Goal: Task Accomplishment & Management: Complete application form

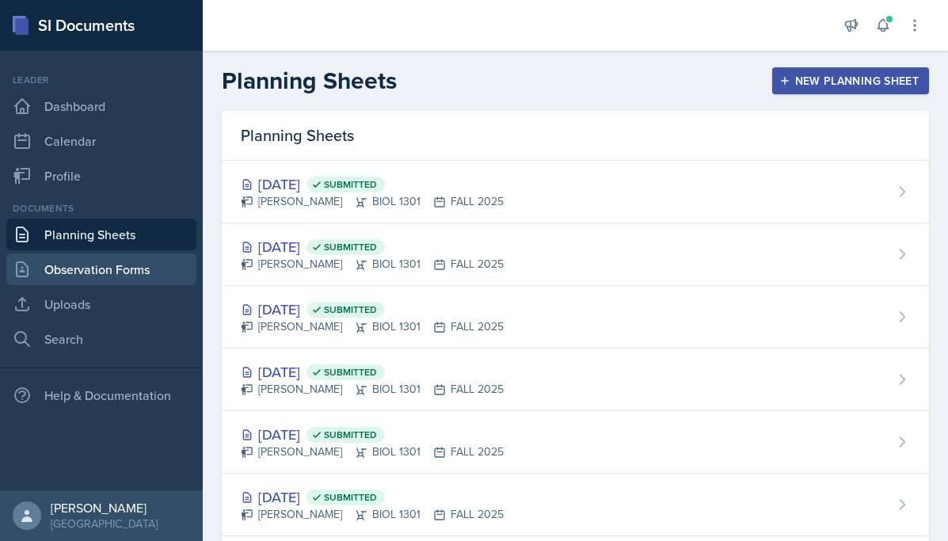
click at [97, 270] on link "Observation Forms" at bounding box center [101, 270] width 190 height 32
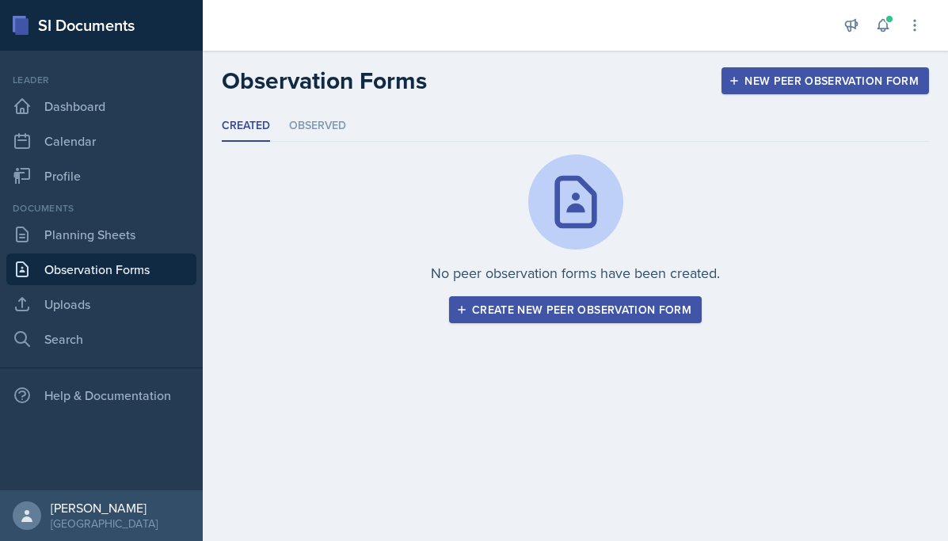
click at [524, 322] on button "Create new peer observation form" at bounding box center [575, 309] width 253 height 27
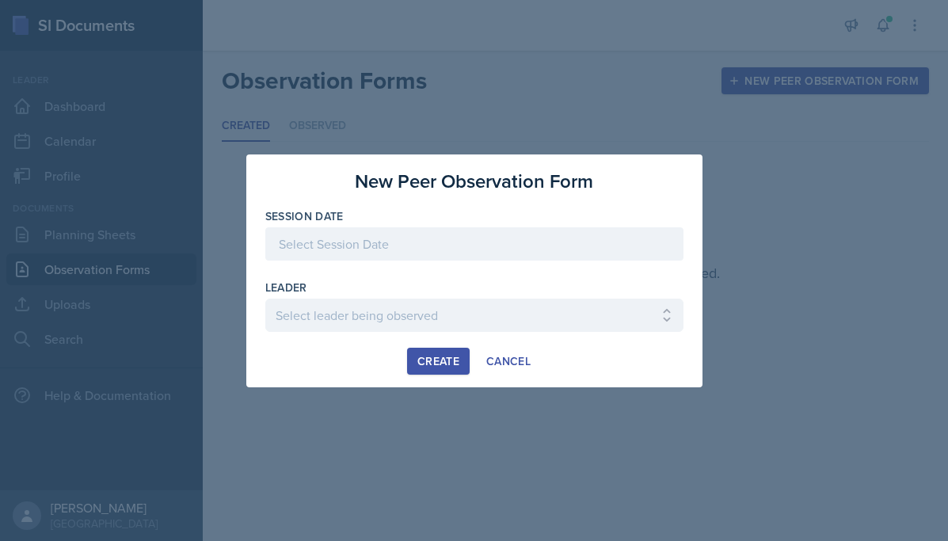
click at [485, 242] on div at bounding box center [474, 243] width 418 height 33
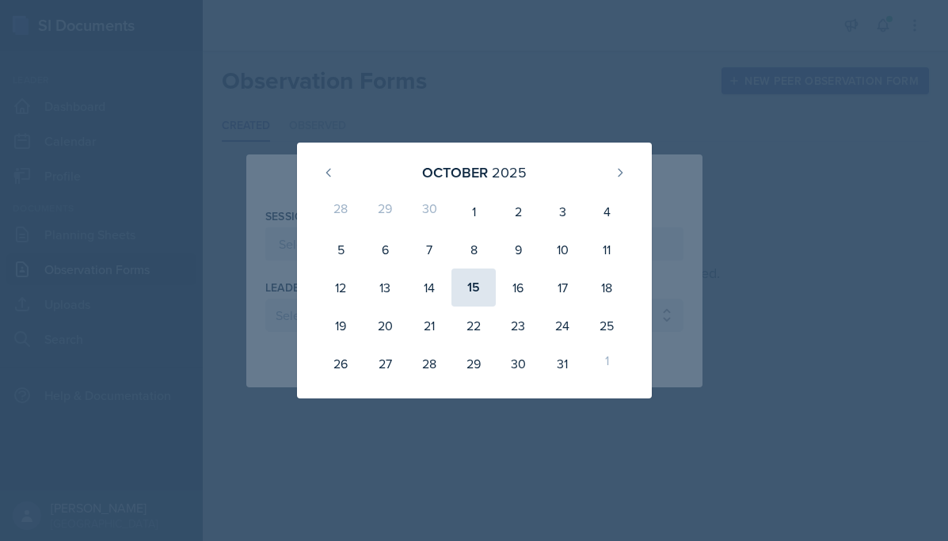
click at [467, 287] on div "15" at bounding box center [474, 288] width 44 height 38
type input "[DATE]"
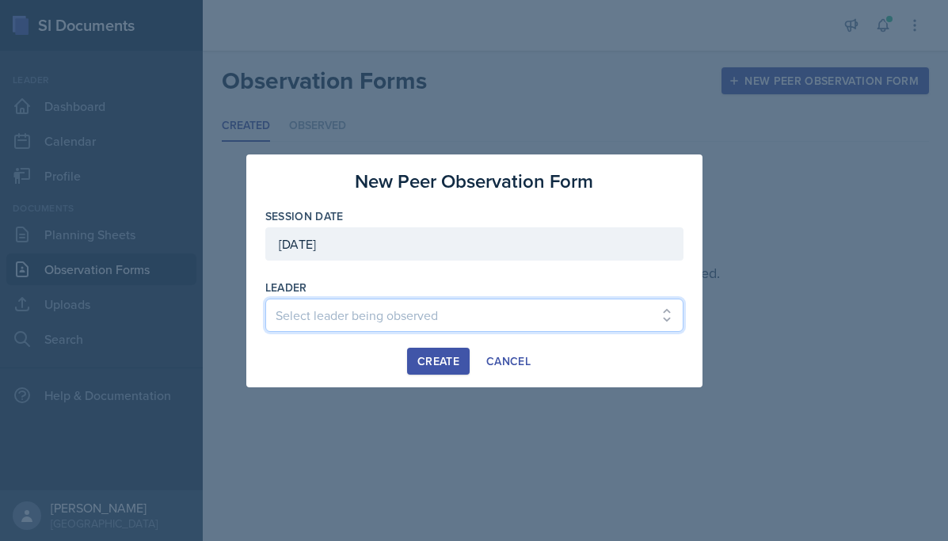
click at [431, 315] on select "Select leader being observed [PERSON_NAME] / DATA 2401 / COP #1 - Mars [PERSON_…" at bounding box center [474, 315] width 418 height 33
select select "ba42cf36-797a-4d05-843b-29d231233586"
click at [265, 299] on select "Select leader being observed [PERSON_NAME] / DATA 2401 / COP #1 - Mars [PERSON_…" at bounding box center [474, 315] width 418 height 33
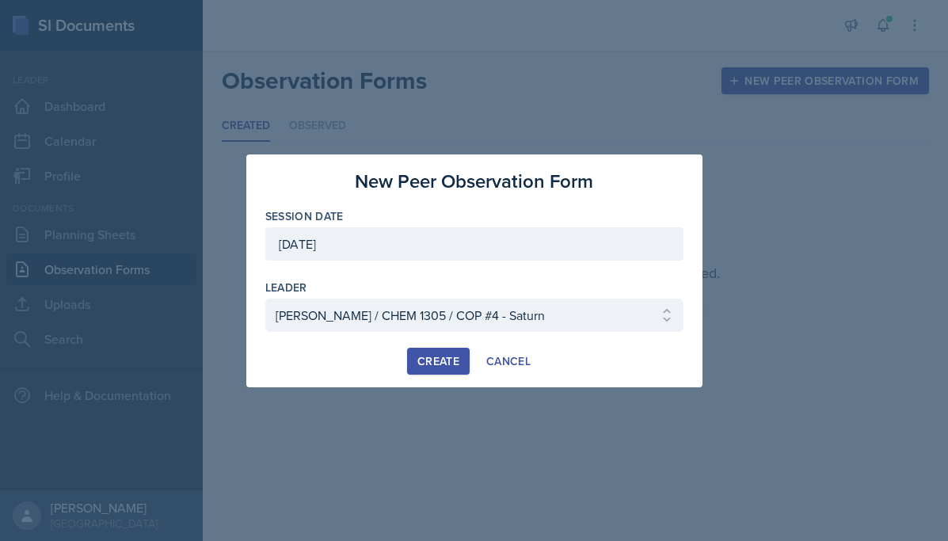
click at [437, 356] on div "Create" at bounding box center [439, 361] width 42 height 13
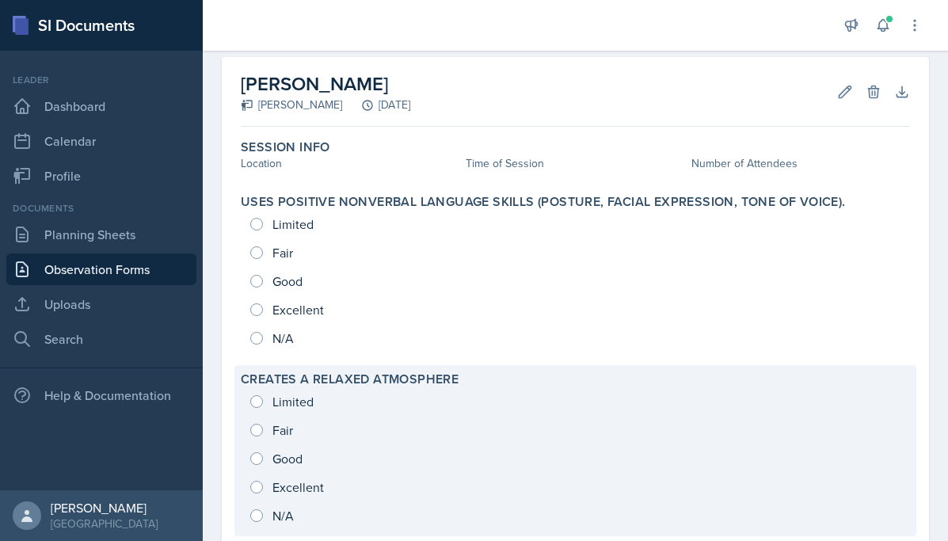
scroll to position [25, 0]
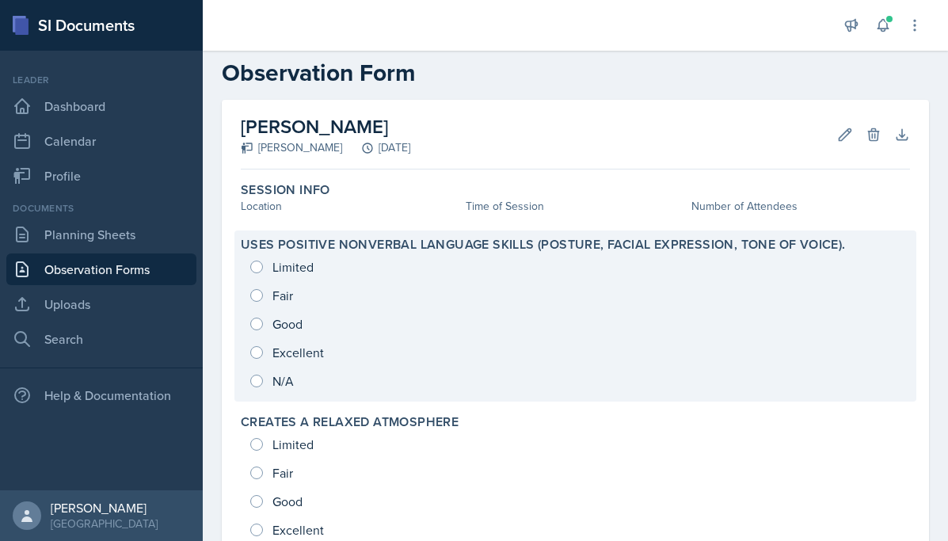
click at [325, 316] on div "Limited Fair Good Excellent N/A" at bounding box center [575, 324] width 669 height 143
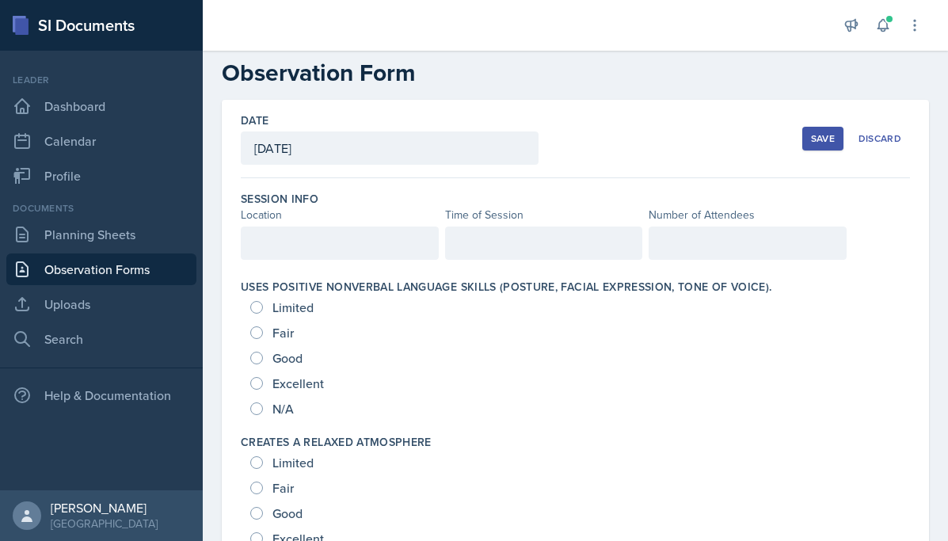
click at [339, 236] on div at bounding box center [340, 243] width 198 height 33
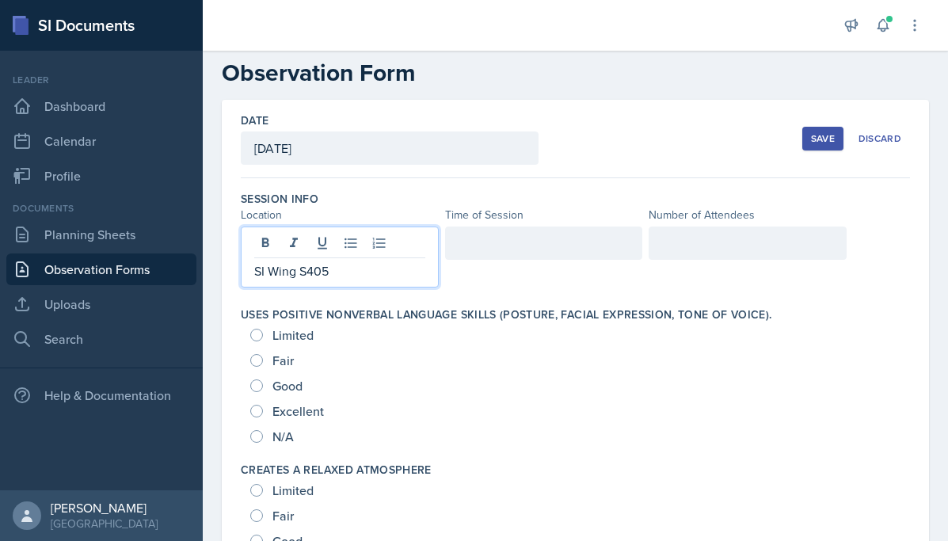
click at [513, 257] on div at bounding box center [544, 243] width 198 height 33
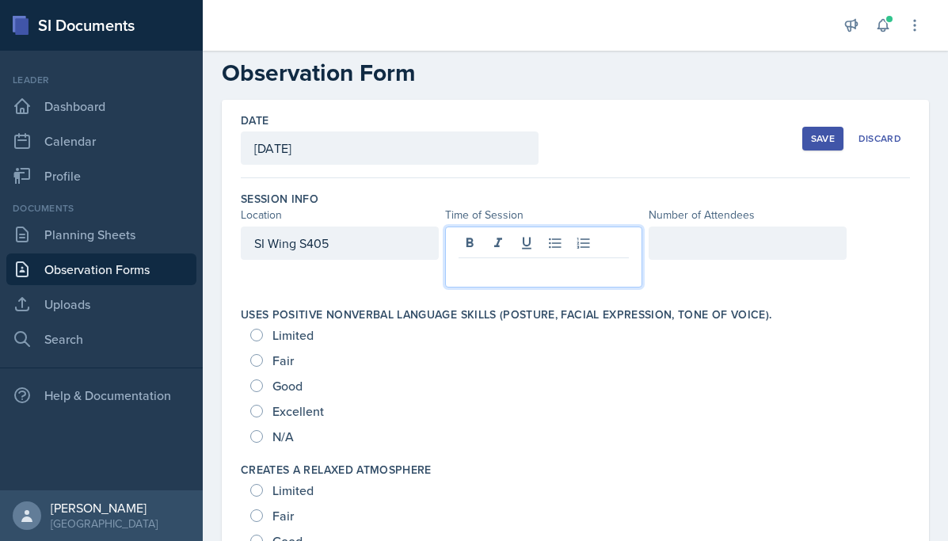
scroll to position [52, 0]
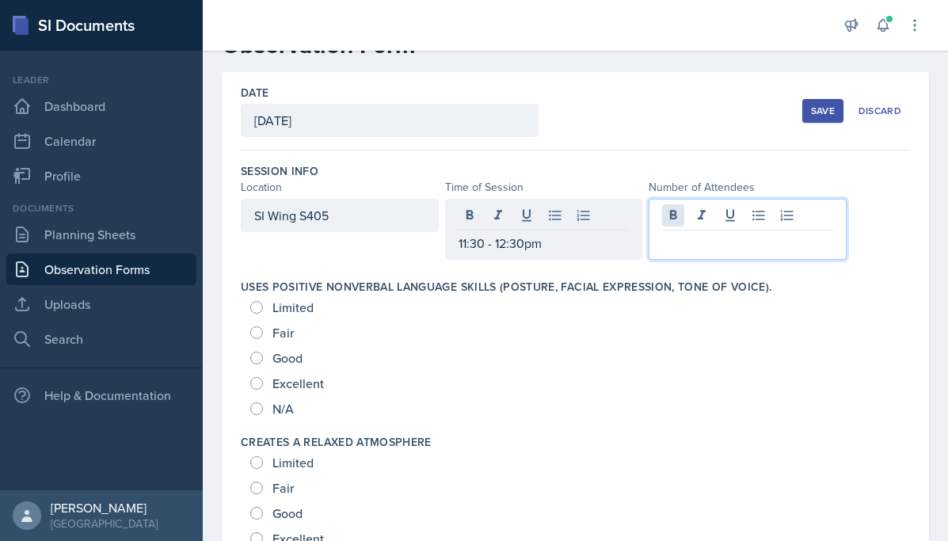
click at [677, 223] on div at bounding box center [748, 229] width 198 height 61
click at [714, 251] on p "2" at bounding box center [747, 243] width 171 height 19
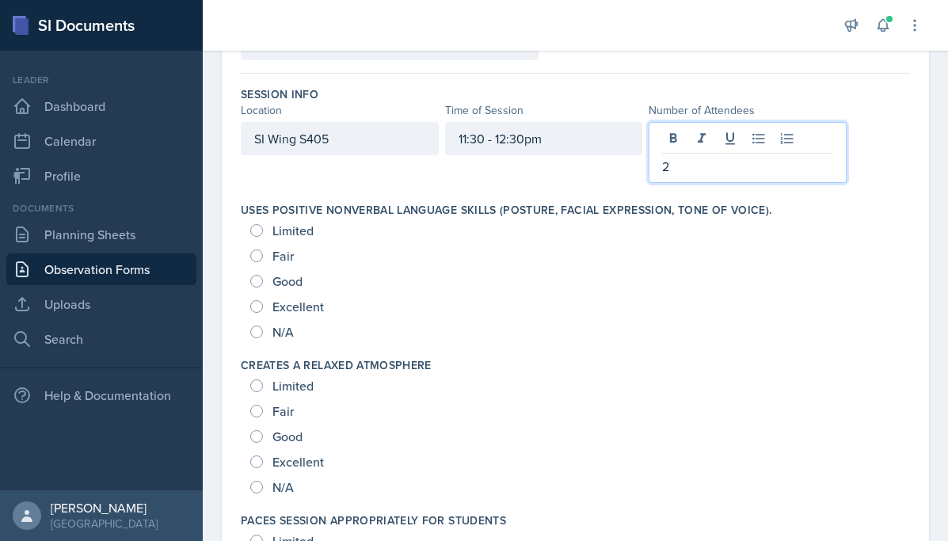
scroll to position [201, 0]
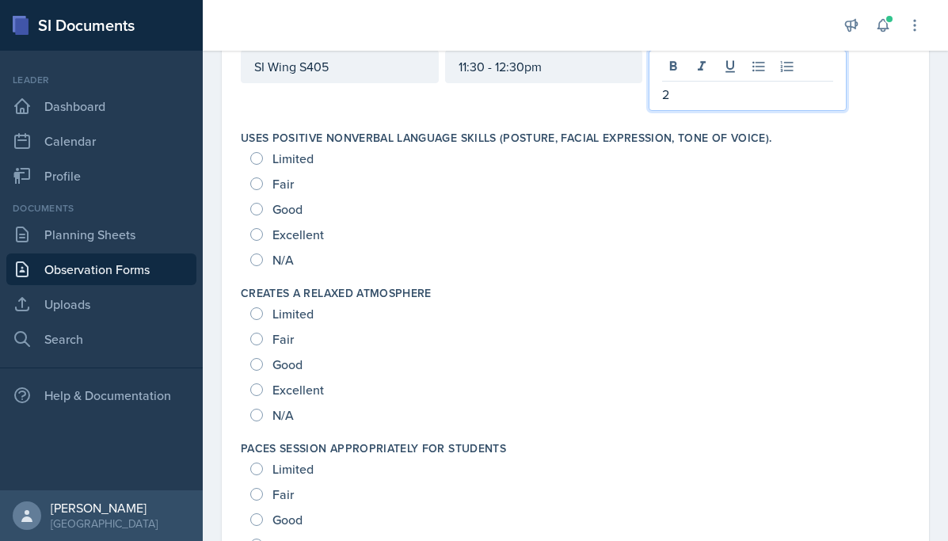
click at [302, 232] on span "Excellent" at bounding box center [298, 235] width 51 height 16
click at [263, 232] on input "Excellent" at bounding box center [256, 234] width 13 height 13
radio input "true"
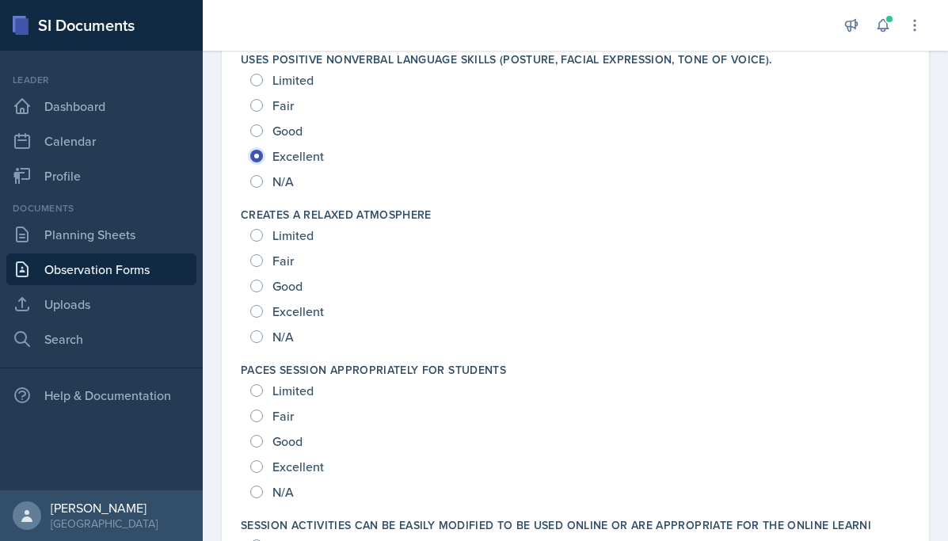
scroll to position [254, 0]
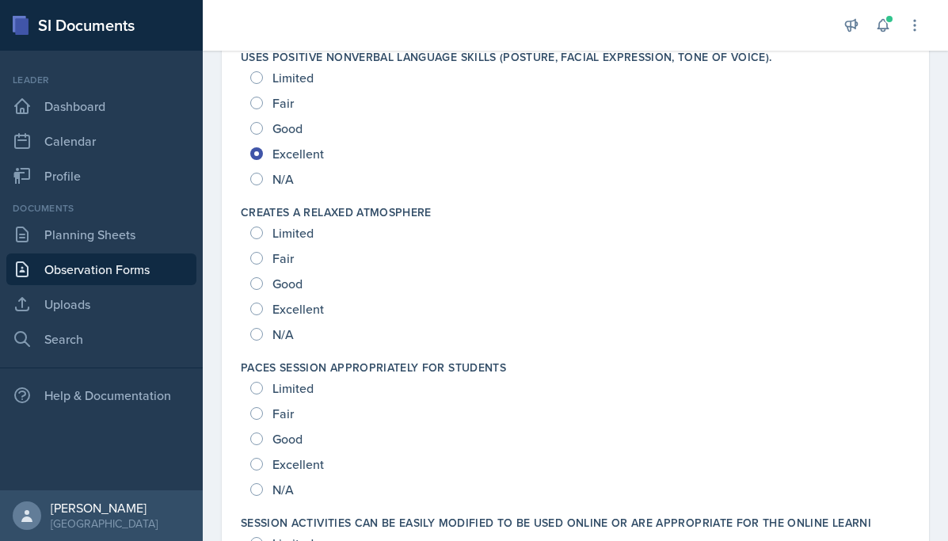
click at [299, 305] on span "Excellent" at bounding box center [298, 309] width 51 height 16
click at [263, 305] on input "Excellent" at bounding box center [256, 309] width 13 height 13
radio input "true"
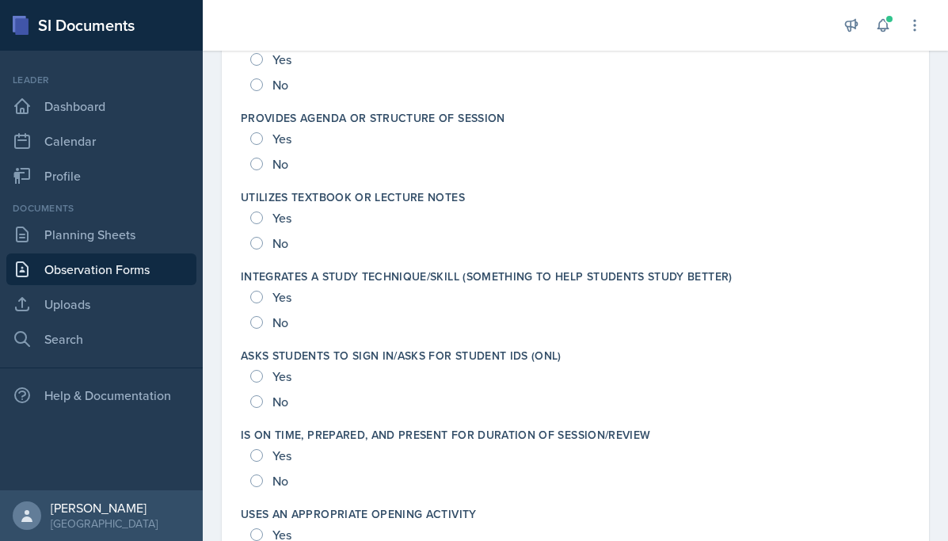
scroll to position [2495, 0]
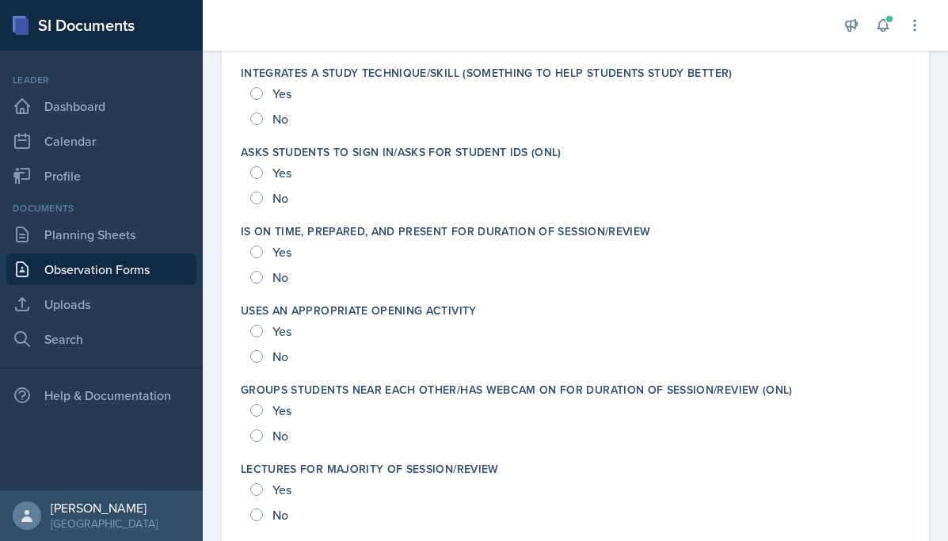
click at [282, 249] on span "Yes" at bounding box center [282, 252] width 19 height 16
click at [263, 249] on input "Yes" at bounding box center [256, 252] width 13 height 13
radio input "true"
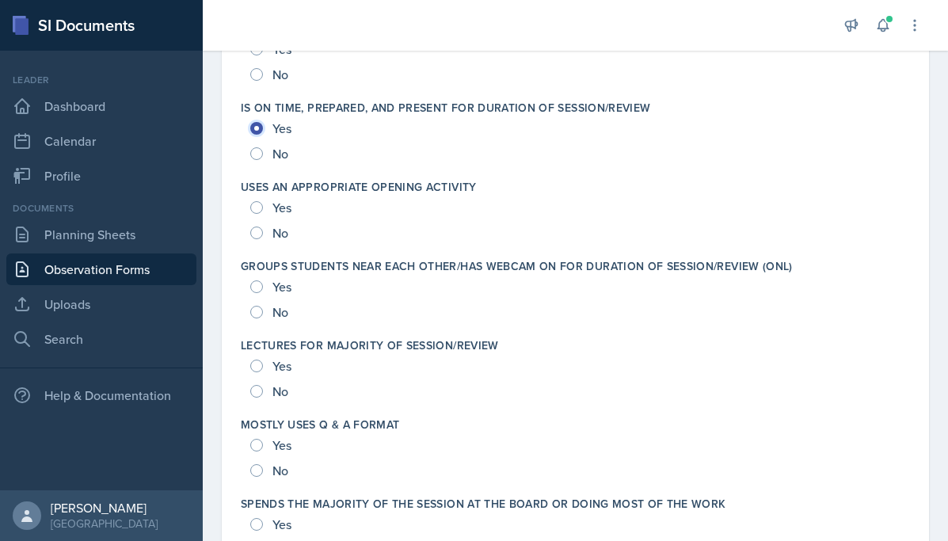
scroll to position [2619, 0]
click at [273, 284] on span "Yes" at bounding box center [282, 286] width 19 height 16
click at [263, 284] on input "Yes" at bounding box center [256, 286] width 13 height 13
radio input "true"
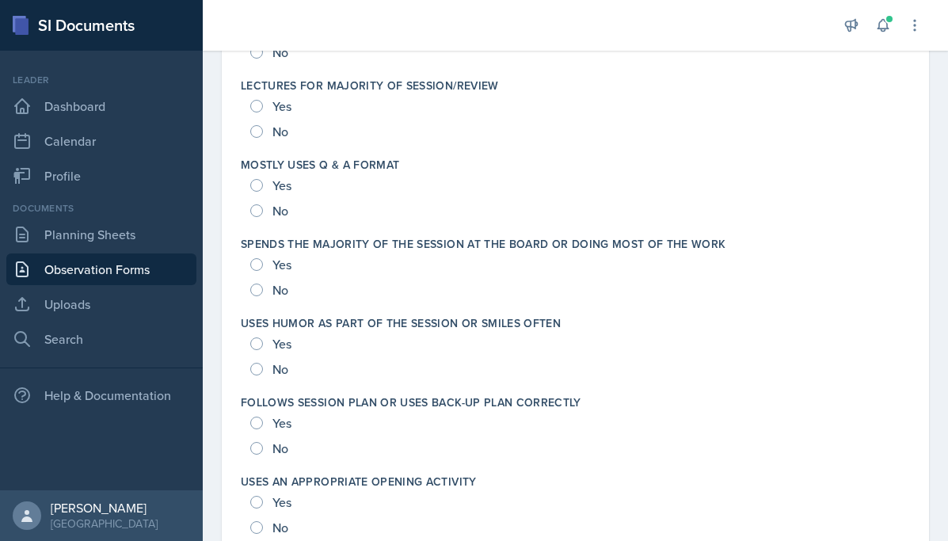
scroll to position [2887, 0]
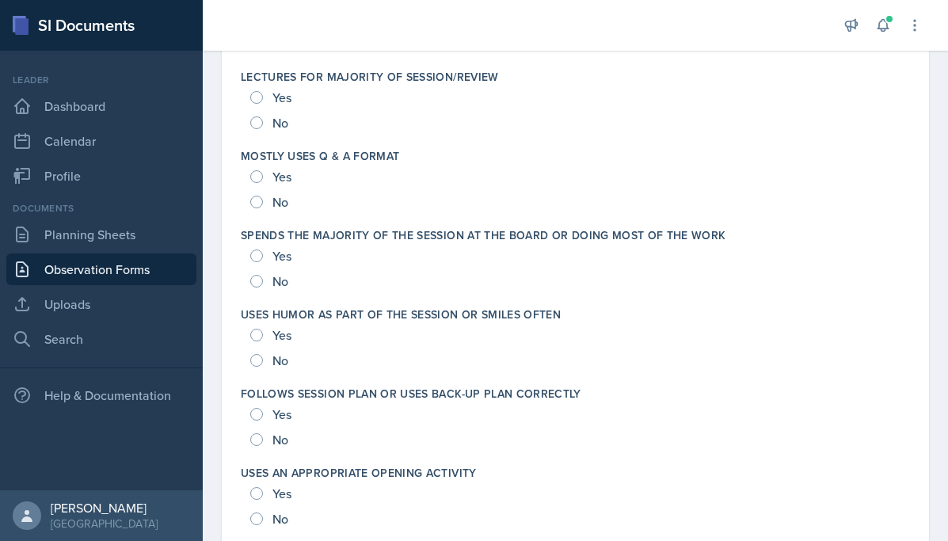
click at [279, 341] on span "Yes" at bounding box center [282, 335] width 19 height 16
click at [263, 341] on input "Yes" at bounding box center [256, 335] width 13 height 13
radio input "true"
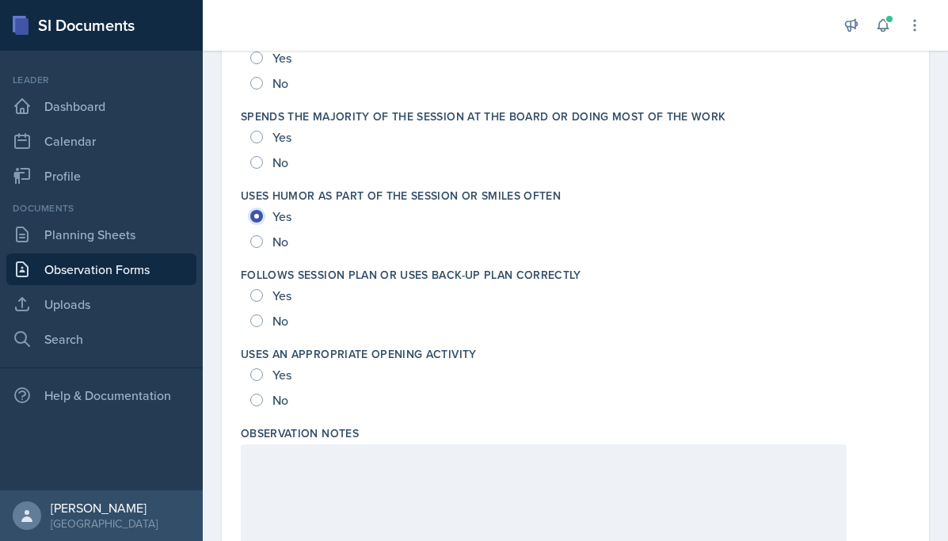
scroll to position [3074, 0]
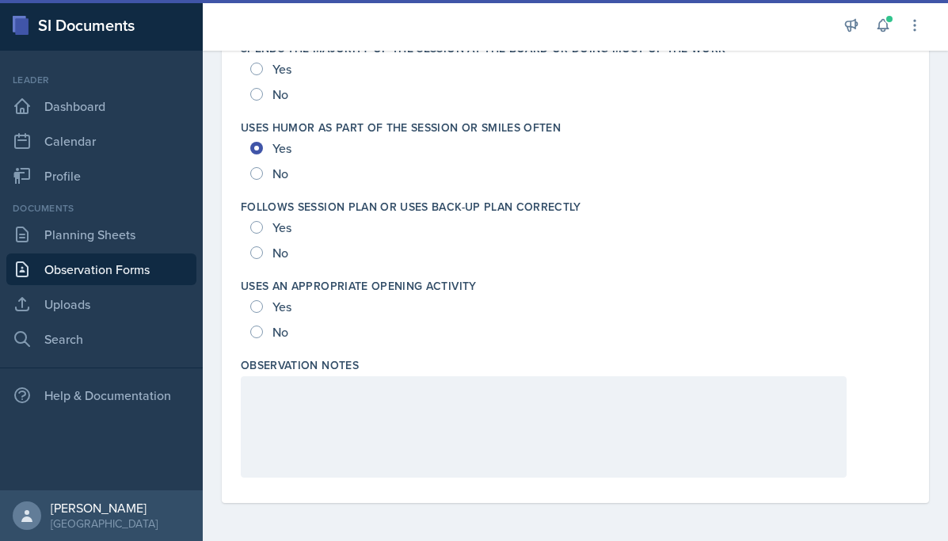
click at [292, 309] on div "Yes" at bounding box center [272, 306] width 44 height 25
click at [274, 303] on span "Yes" at bounding box center [282, 307] width 19 height 16
click at [263, 303] on input "Yes" at bounding box center [256, 306] width 13 height 13
radio input "true"
click at [288, 399] on div at bounding box center [544, 426] width 606 height 101
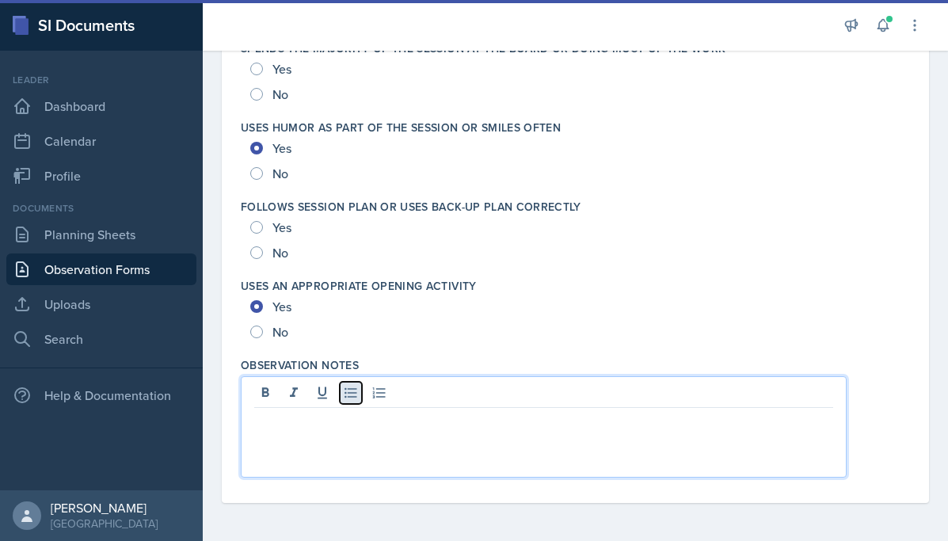
click at [352, 397] on icon at bounding box center [351, 393] width 12 height 10
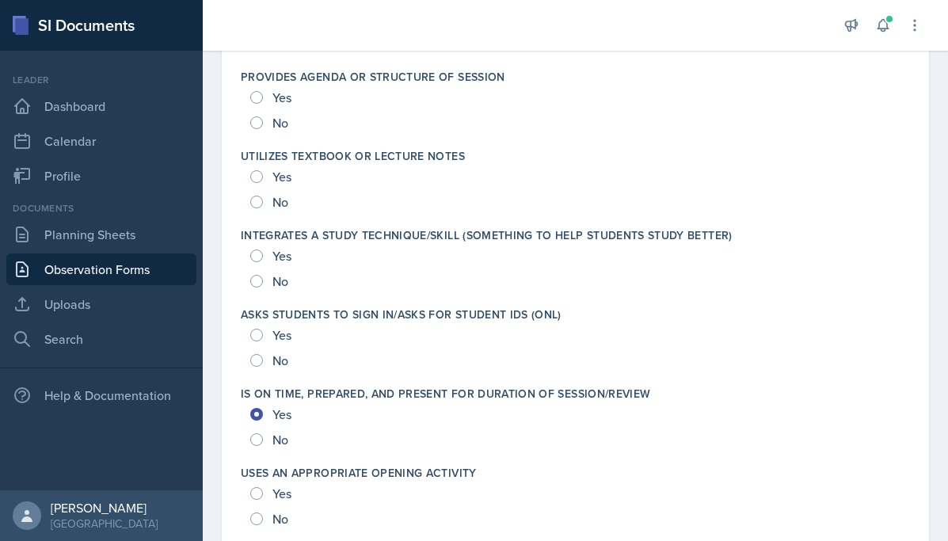
scroll to position [2338, 0]
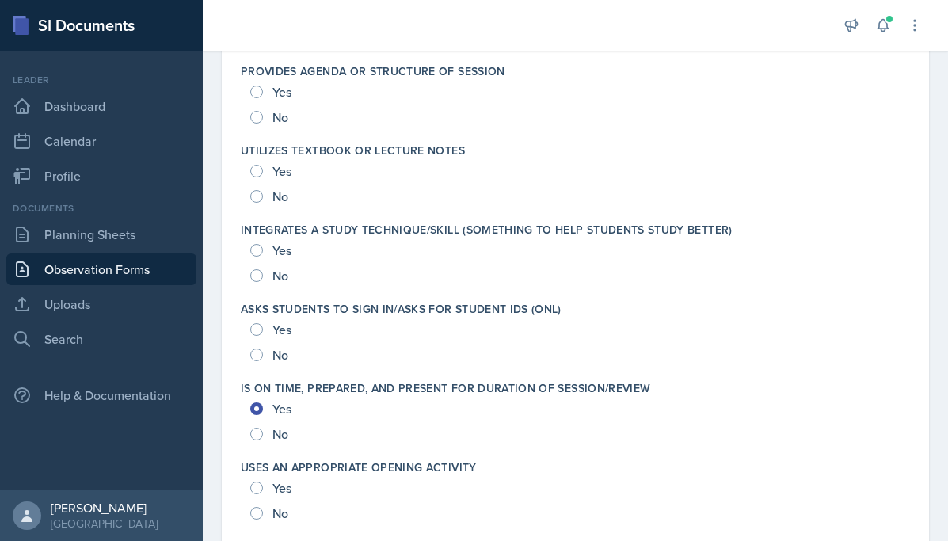
click at [269, 334] on div "Yes" at bounding box center [272, 329] width 44 height 25
click at [266, 319] on div "Yes" at bounding box center [272, 329] width 44 height 25
click at [254, 330] on input "Yes" at bounding box center [256, 329] width 13 height 13
radio input "true"
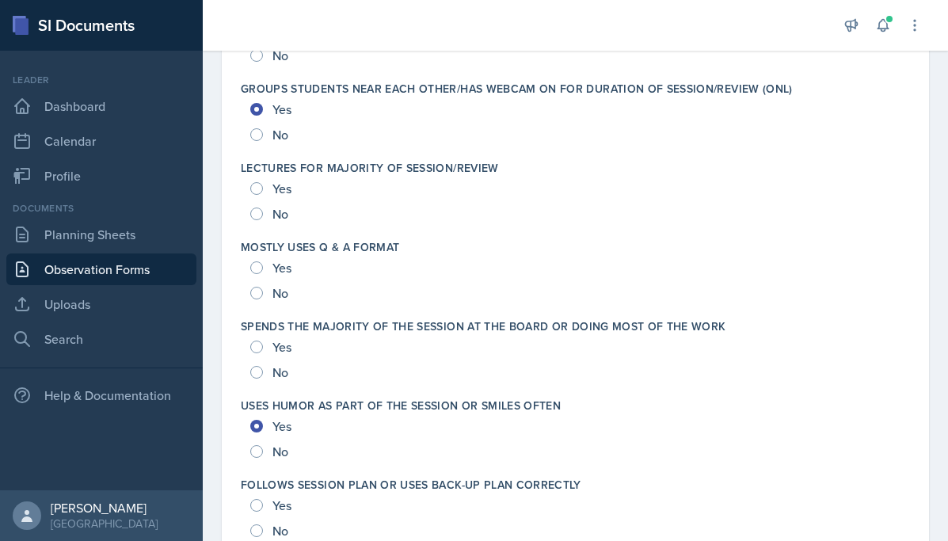
scroll to position [3074, 0]
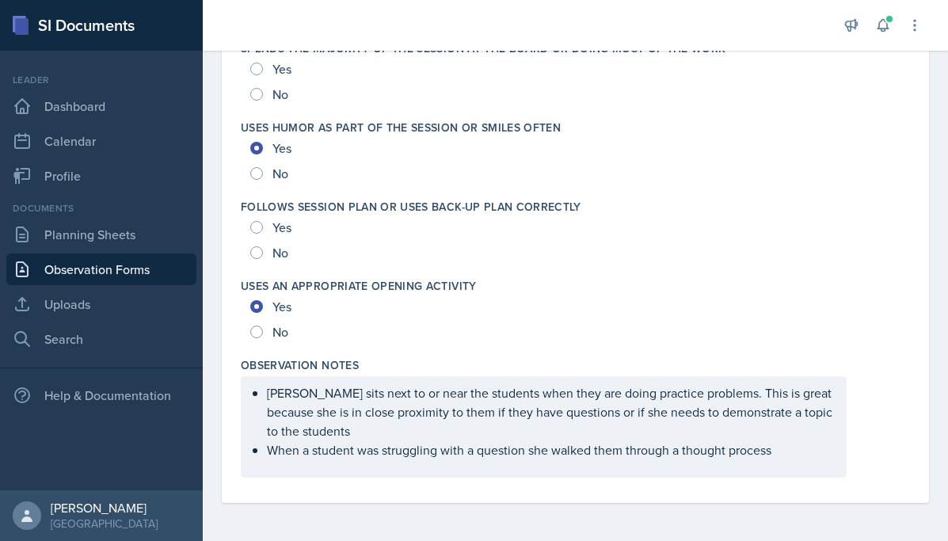
click at [797, 442] on ul "[PERSON_NAME] sits next to or near the students when they are doing practice pr…" at bounding box center [550, 421] width 566 height 76
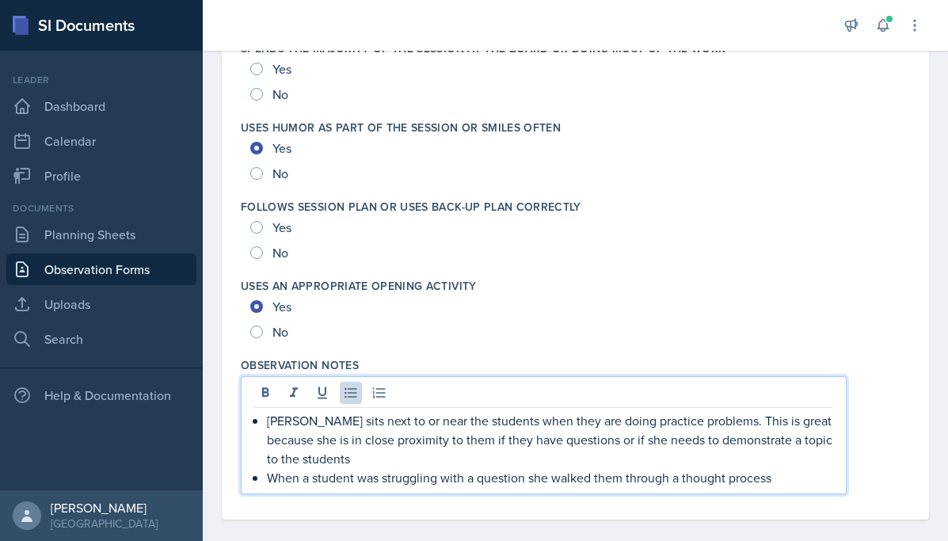
scroll to position [3091, 0]
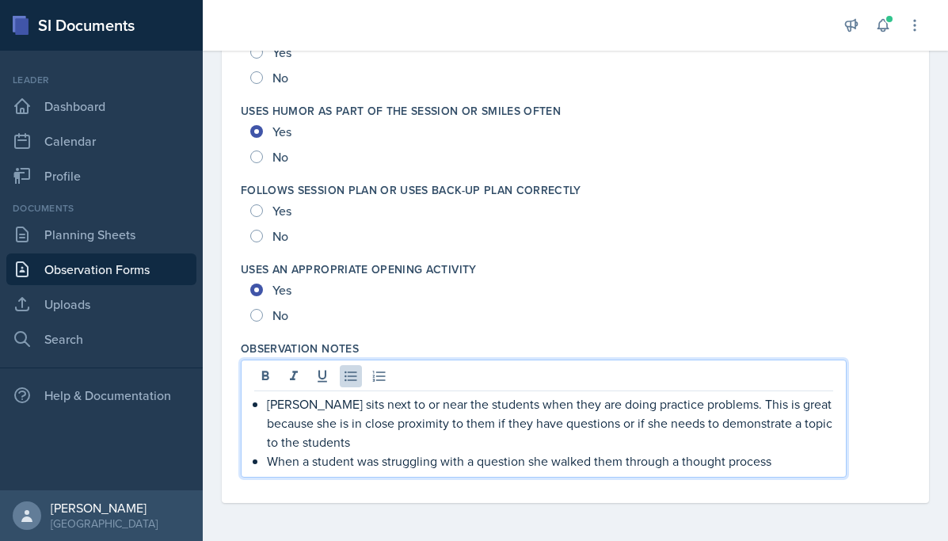
click at [789, 458] on p "When a student was struggling with a question she walked them through a thought…" at bounding box center [550, 461] width 566 height 19
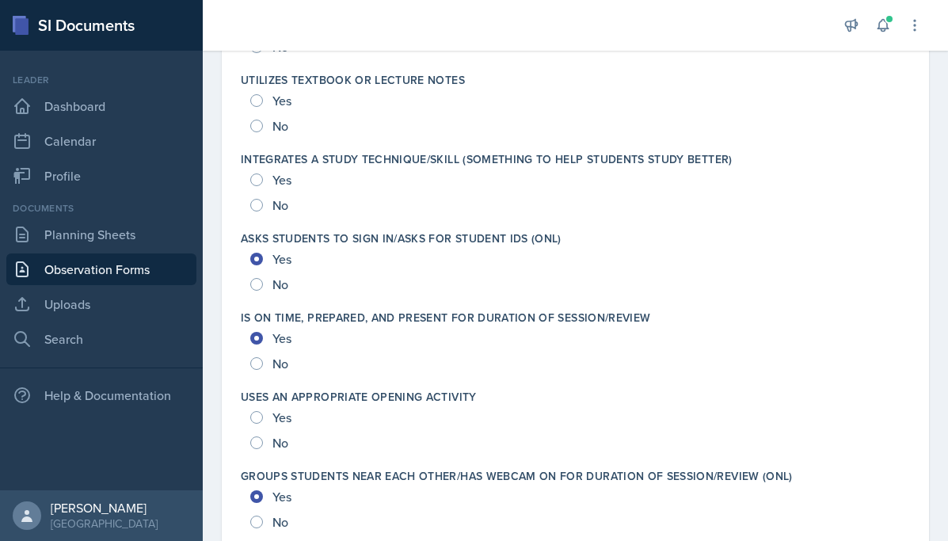
scroll to position [2411, 0]
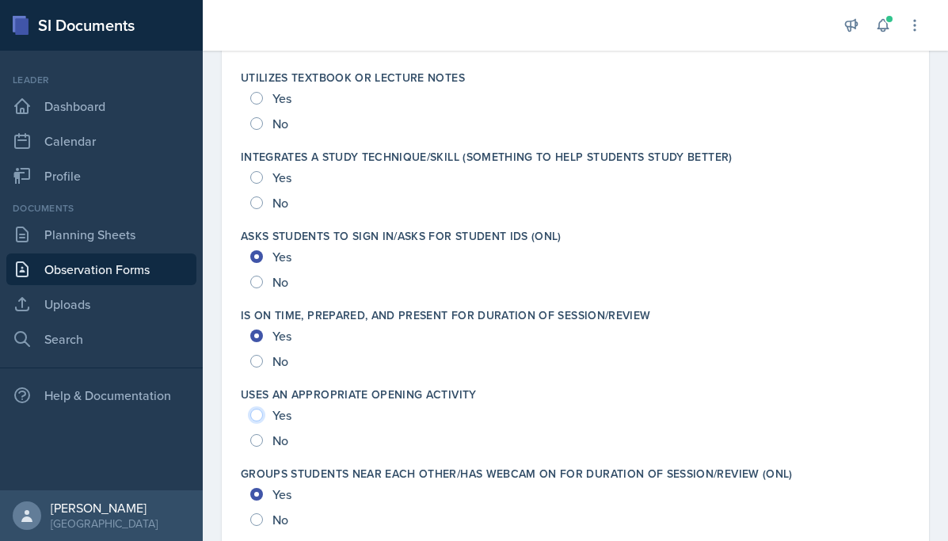
click at [257, 414] on input "Yes" at bounding box center [256, 415] width 13 height 13
radio input "true"
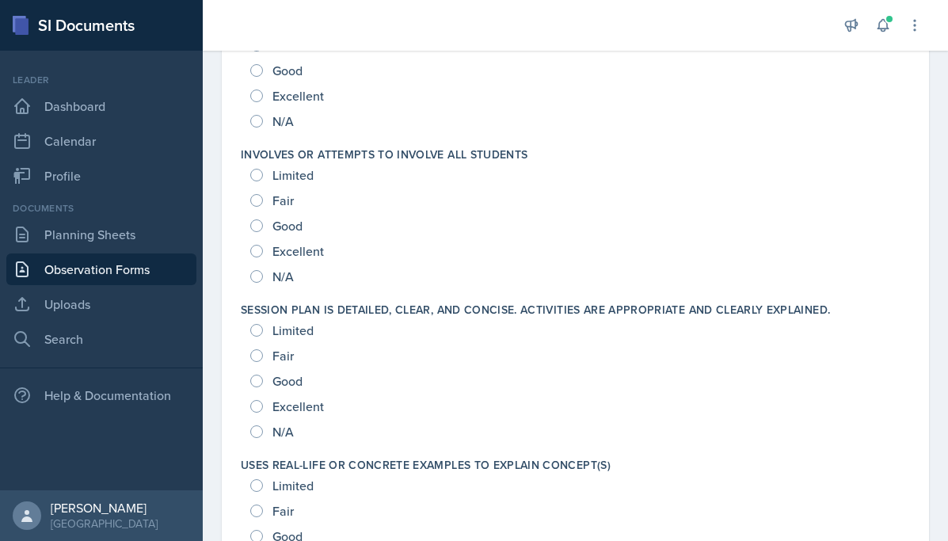
scroll to position [1697, 0]
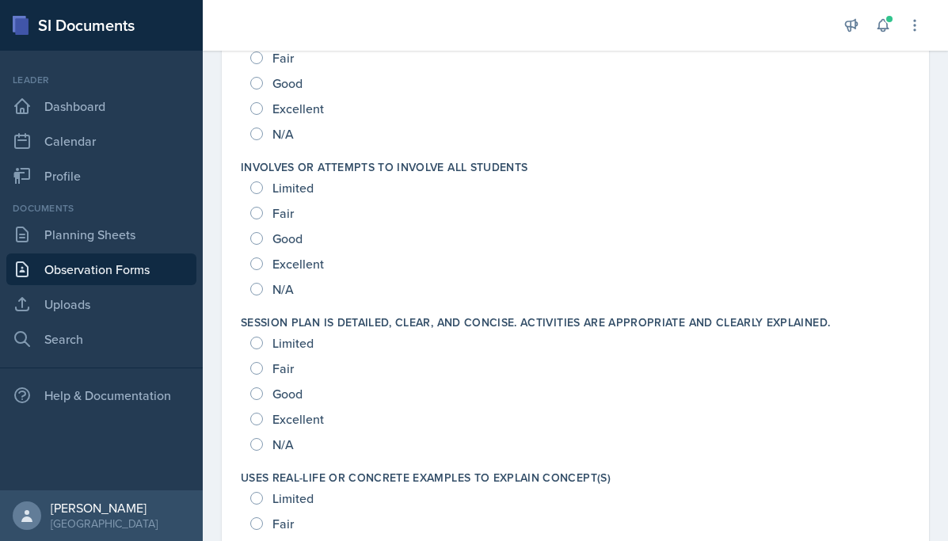
click at [296, 263] on span "Excellent" at bounding box center [298, 264] width 51 height 16
click at [263, 263] on input "Excellent" at bounding box center [256, 263] width 13 height 13
radio input "true"
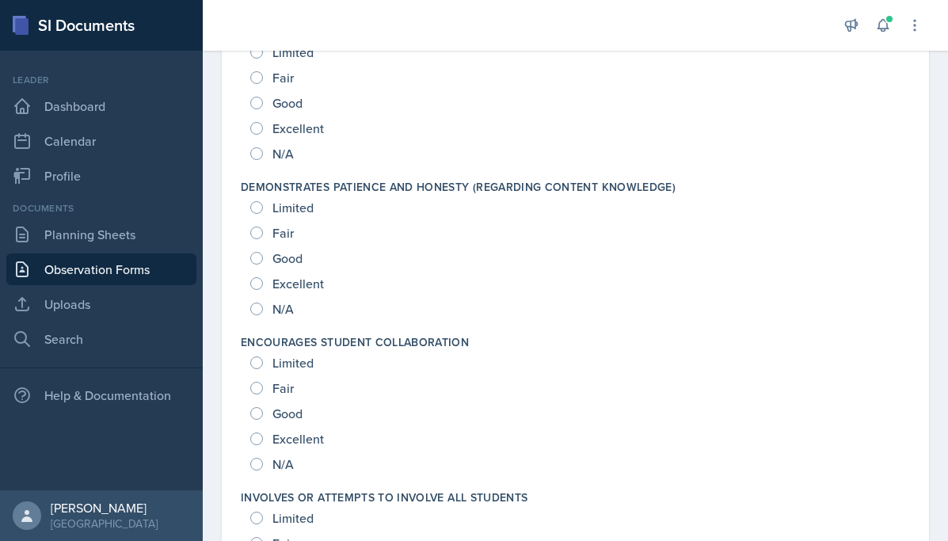
scroll to position [1371, 0]
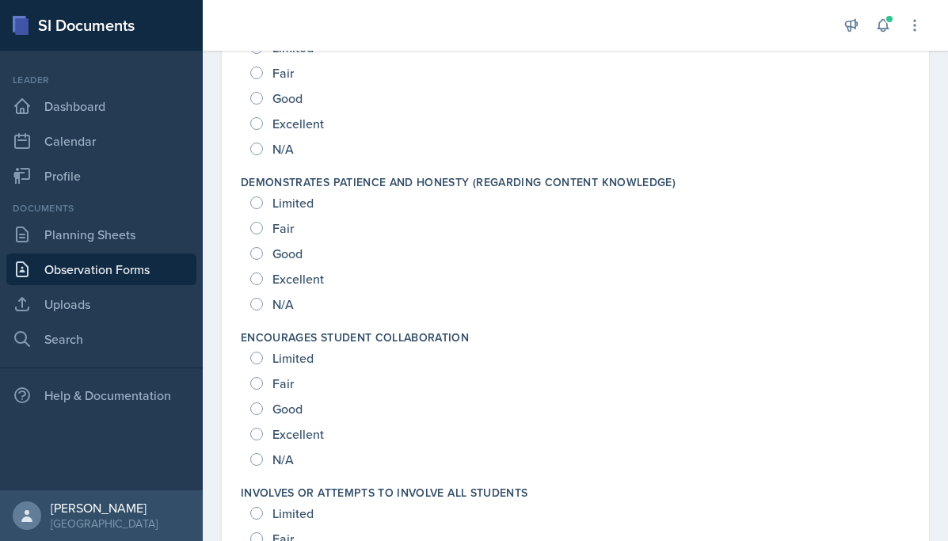
click at [296, 276] on span "Excellent" at bounding box center [298, 279] width 51 height 16
click at [263, 276] on input "Excellent" at bounding box center [256, 279] width 13 height 13
radio input "true"
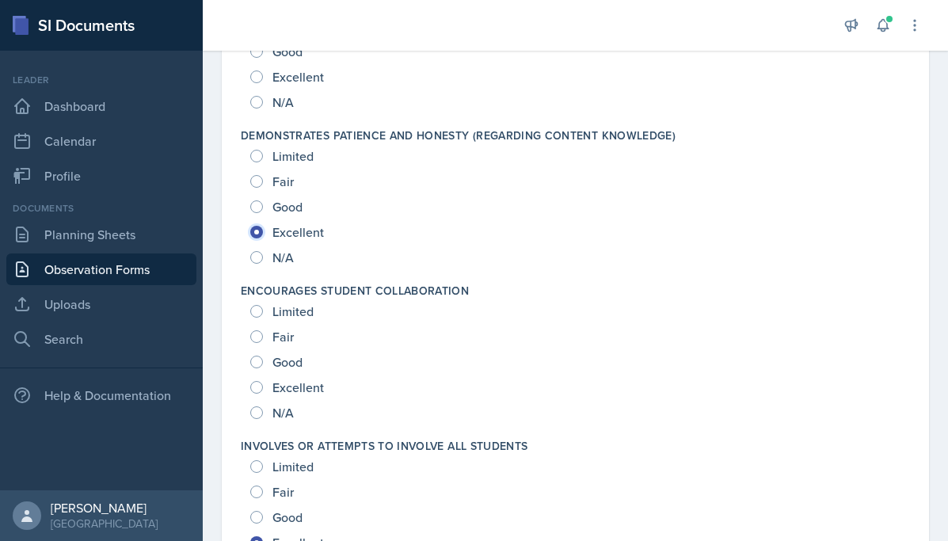
scroll to position [1421, 0]
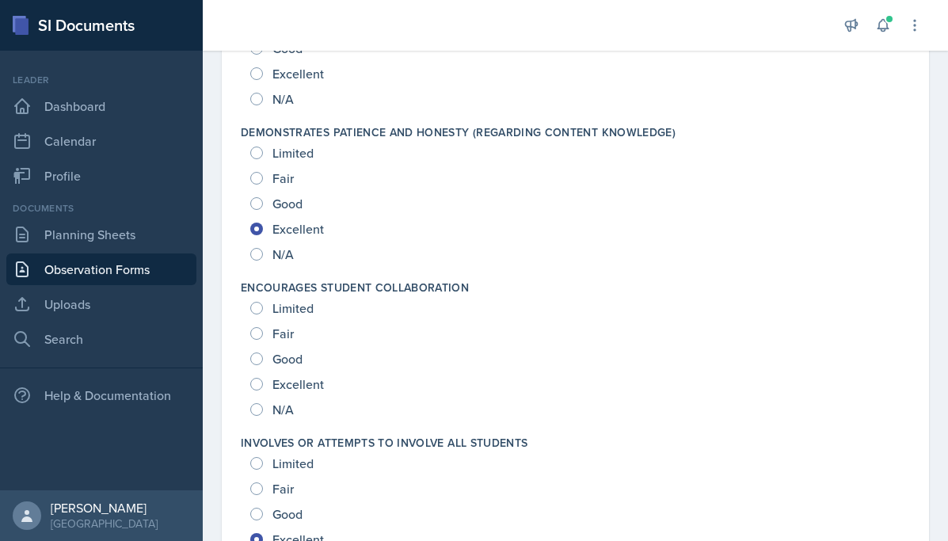
click at [294, 368] on div "Good" at bounding box center [277, 358] width 55 height 25
click at [250, 357] on input "Good" at bounding box center [256, 359] width 13 height 13
radio input "true"
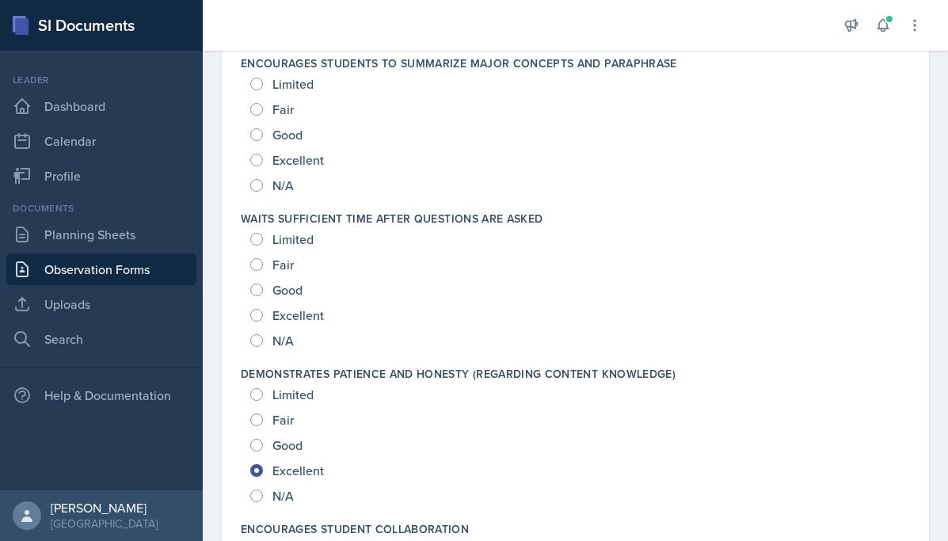
scroll to position [1170, 0]
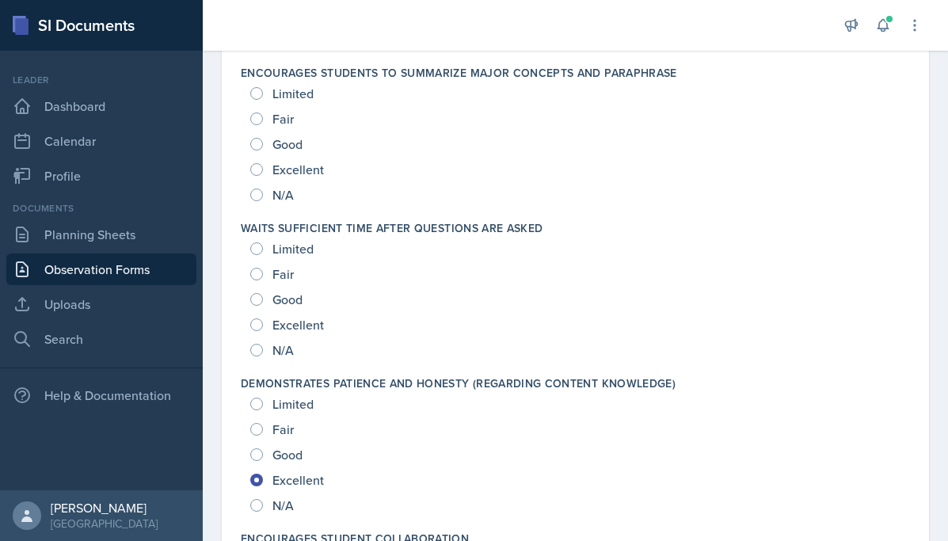
click at [290, 322] on span "Excellent" at bounding box center [298, 325] width 51 height 16
click at [263, 322] on input "Excellent" at bounding box center [256, 324] width 13 height 13
radio input "true"
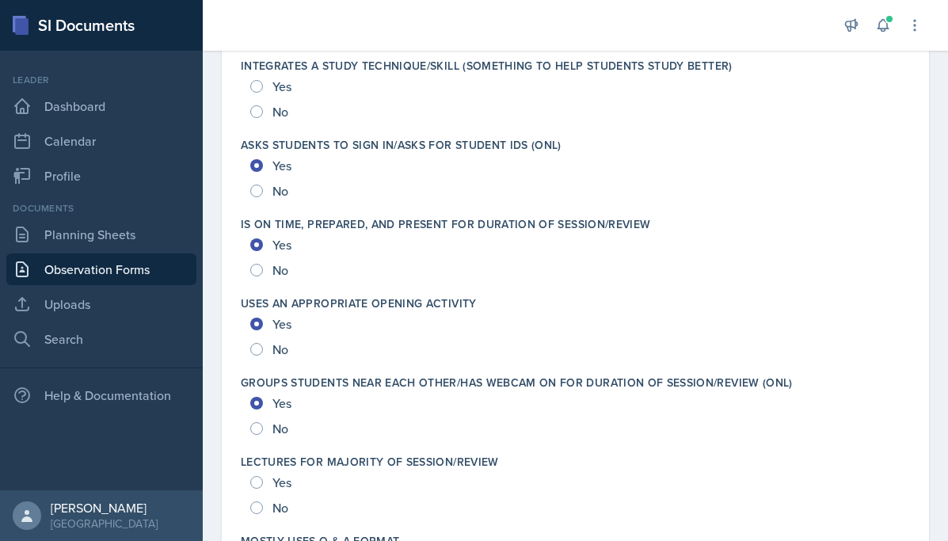
scroll to position [3082, 0]
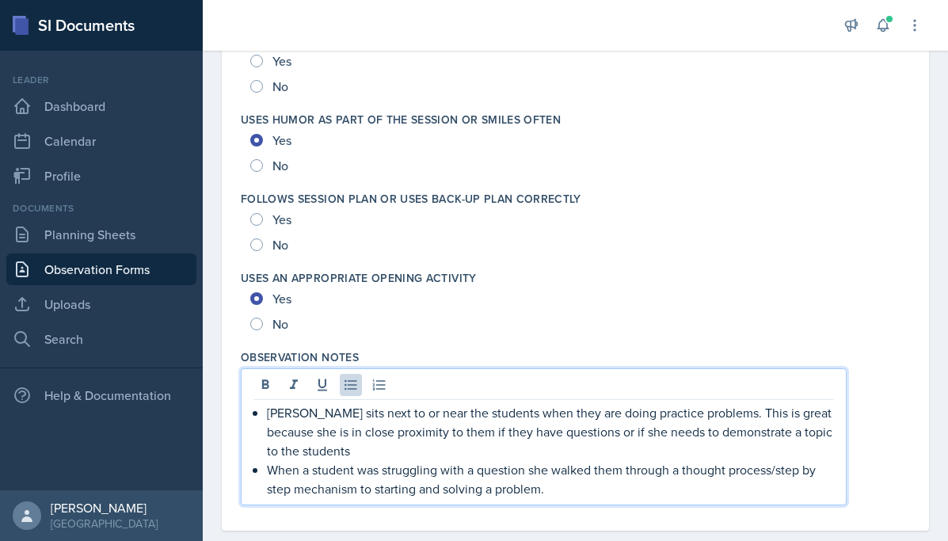
click at [551, 460] on p "When a student was struggling with a question she walked them through a thought…" at bounding box center [550, 479] width 566 height 38
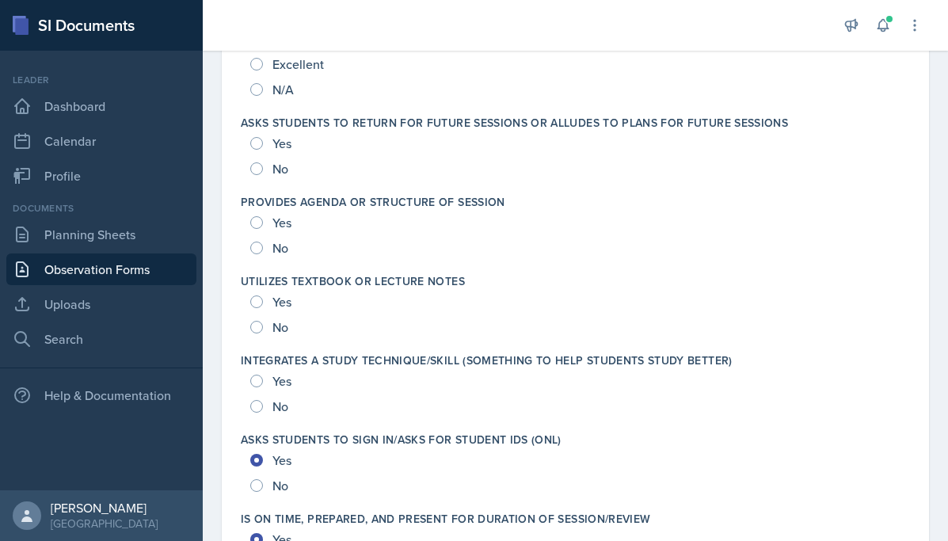
scroll to position [2221, 0]
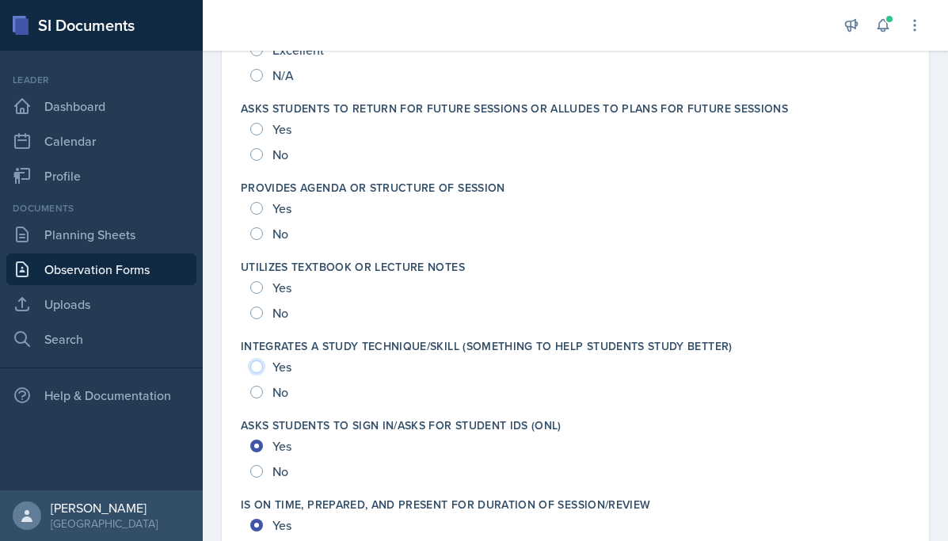
click at [256, 366] on input "Yes" at bounding box center [256, 366] width 13 height 13
radio input "true"
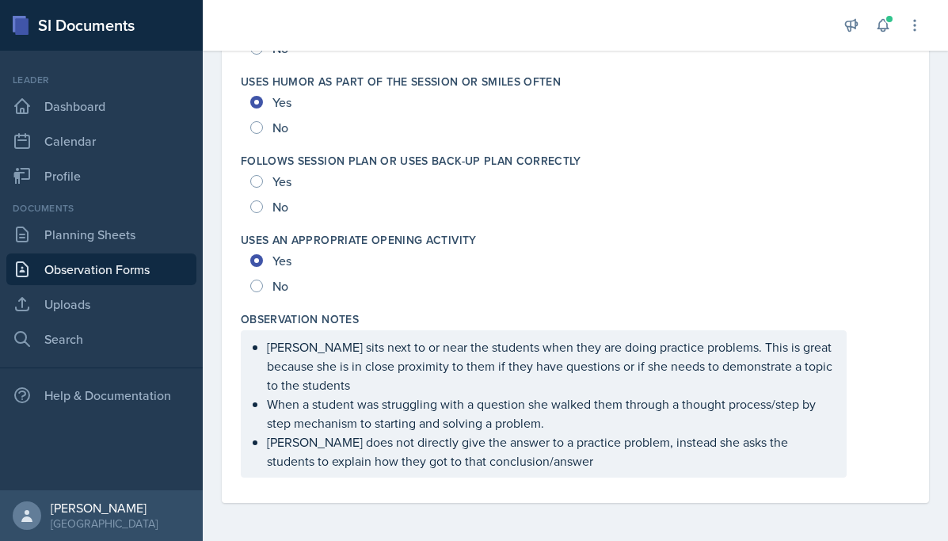
click at [581, 472] on div "[PERSON_NAME] sits next to or near the students when they are doing practice pr…" at bounding box center [544, 403] width 606 height 147
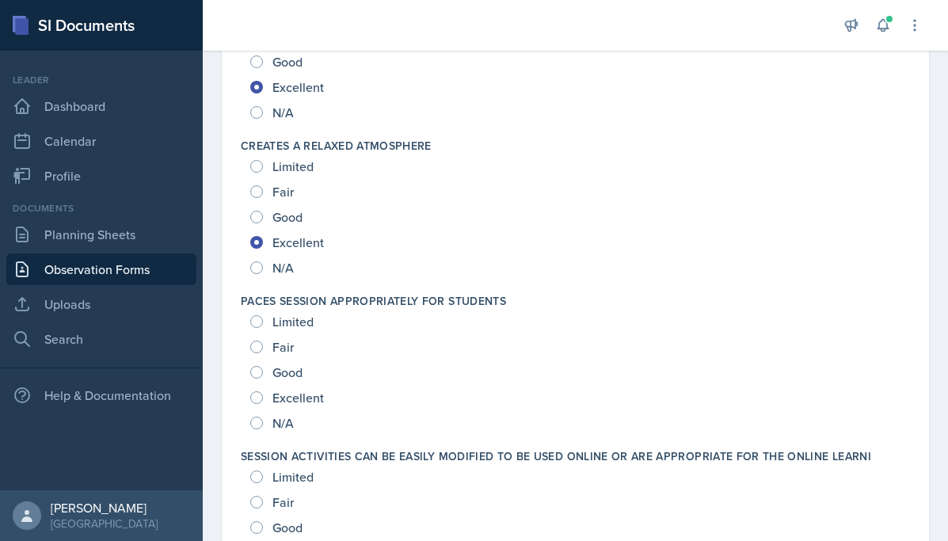
scroll to position [357, 0]
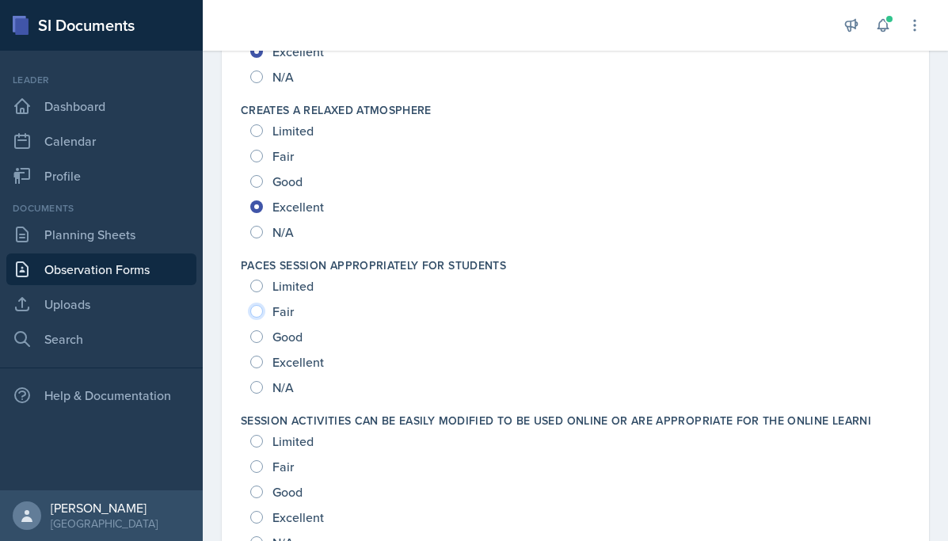
click at [260, 310] on input "Fair" at bounding box center [256, 311] width 13 height 13
radio input "true"
click at [257, 338] on input "Good" at bounding box center [256, 336] width 13 height 13
radio input "true"
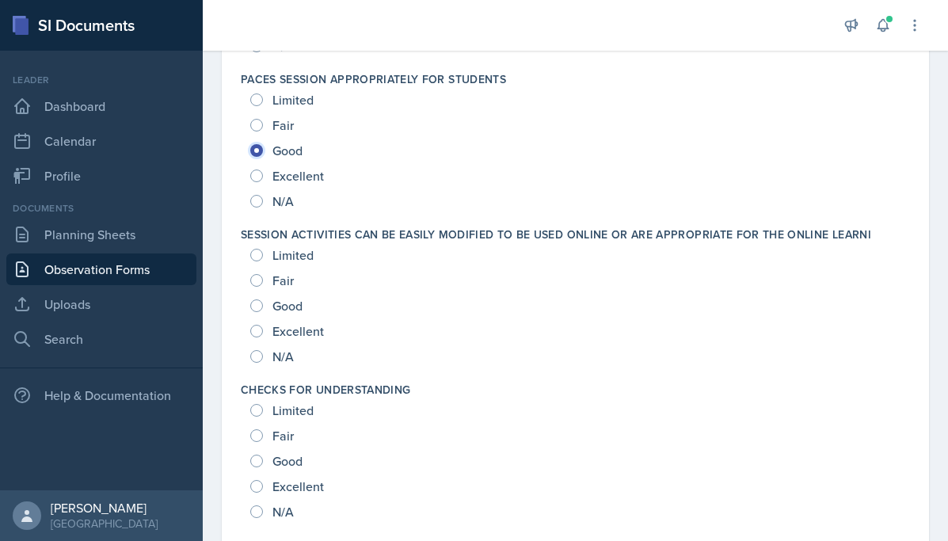
scroll to position [543, 0]
click at [290, 324] on span "Excellent" at bounding box center [298, 330] width 51 height 16
click at [263, 324] on input "Excellent" at bounding box center [256, 330] width 13 height 13
radio input "true"
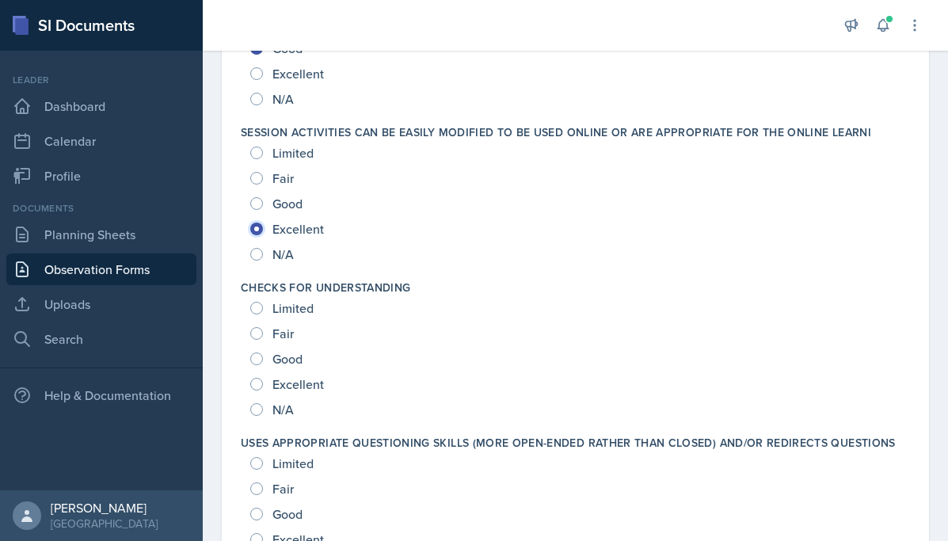
scroll to position [656, 0]
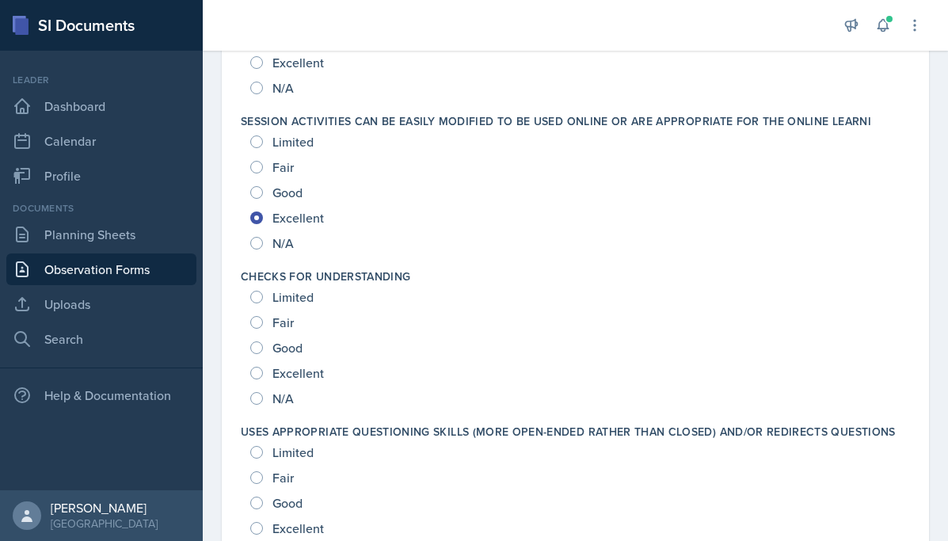
click at [295, 368] on span "Excellent" at bounding box center [298, 373] width 51 height 16
click at [263, 368] on input "Excellent" at bounding box center [256, 373] width 13 height 13
radio input "true"
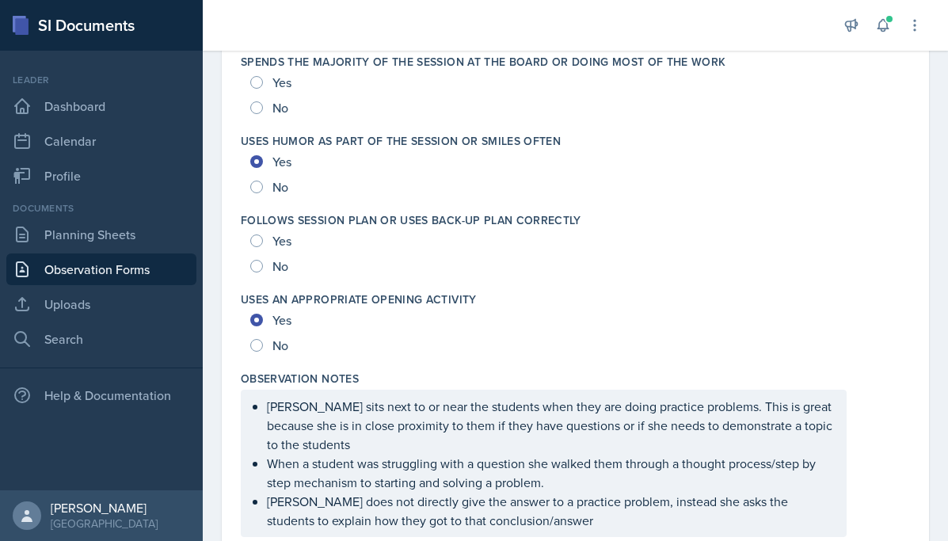
scroll to position [3120, 0]
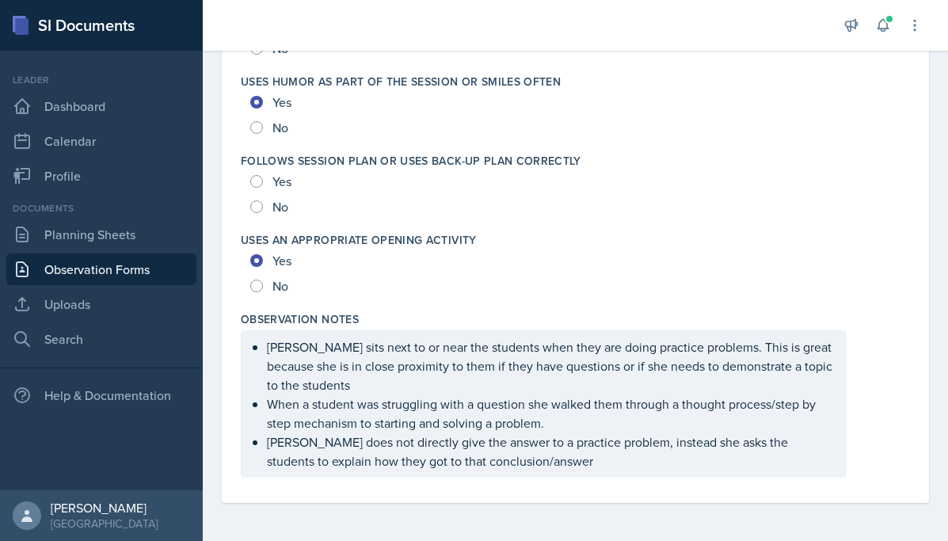
click at [549, 468] on p "[PERSON_NAME] does not directly give the answer to a practice problem, instead …" at bounding box center [550, 452] width 566 height 38
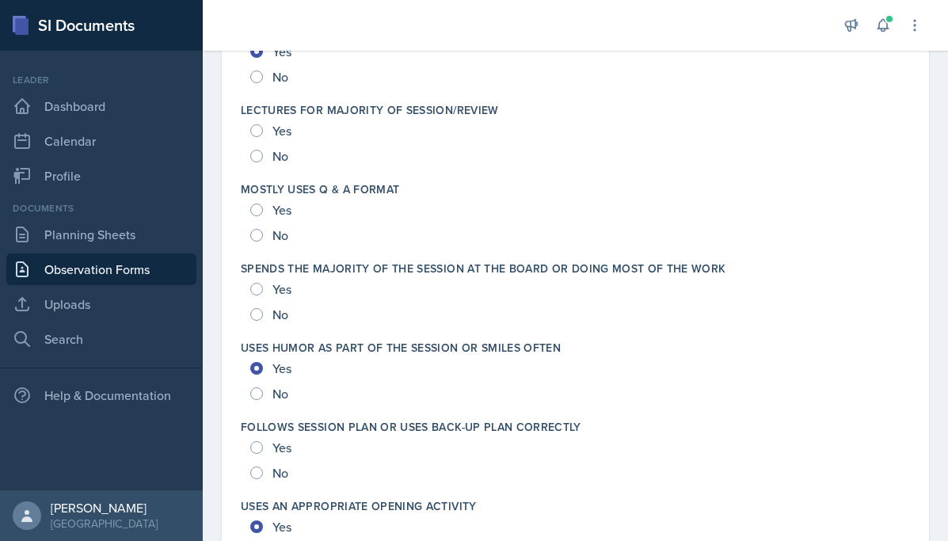
scroll to position [2858, 0]
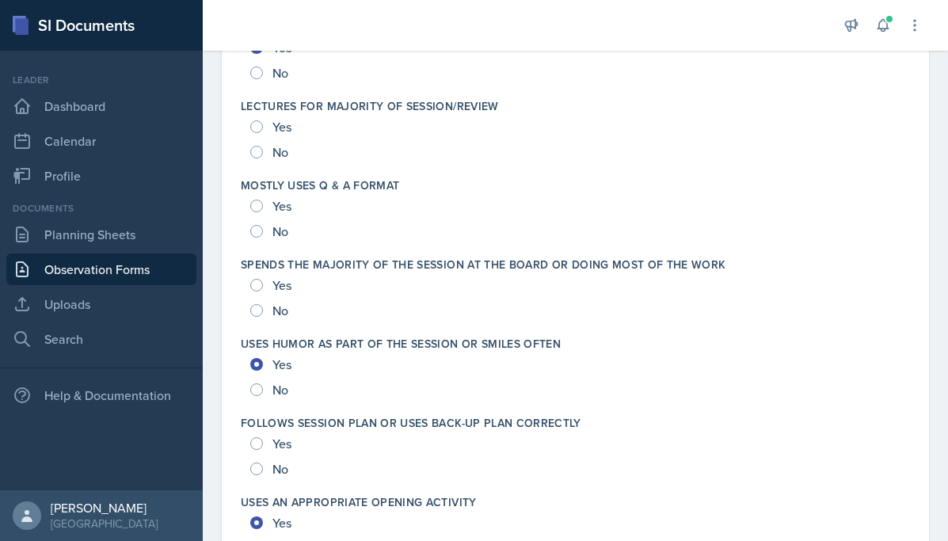
click at [282, 208] on span "Yes" at bounding box center [282, 206] width 19 height 16
click at [263, 208] on input "Yes" at bounding box center [256, 206] width 13 height 13
radio input "true"
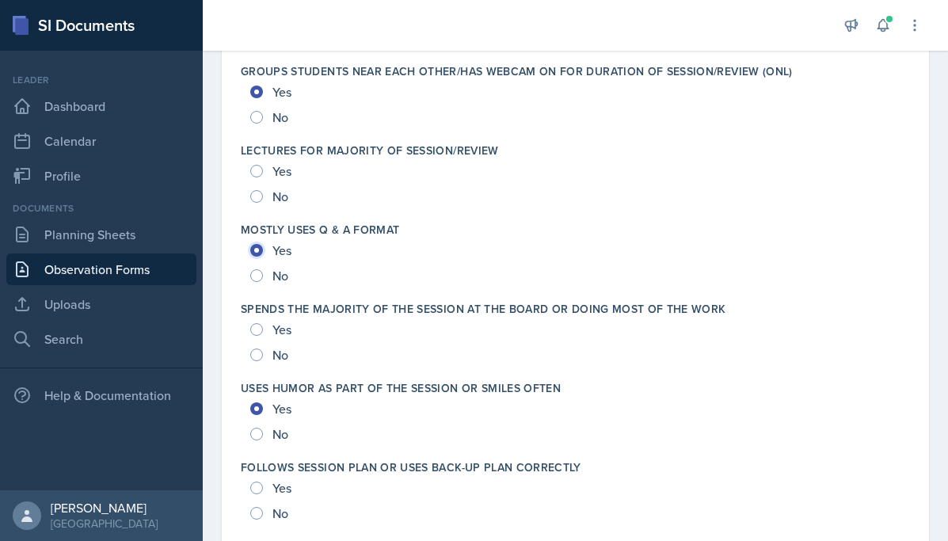
scroll to position [2804, 0]
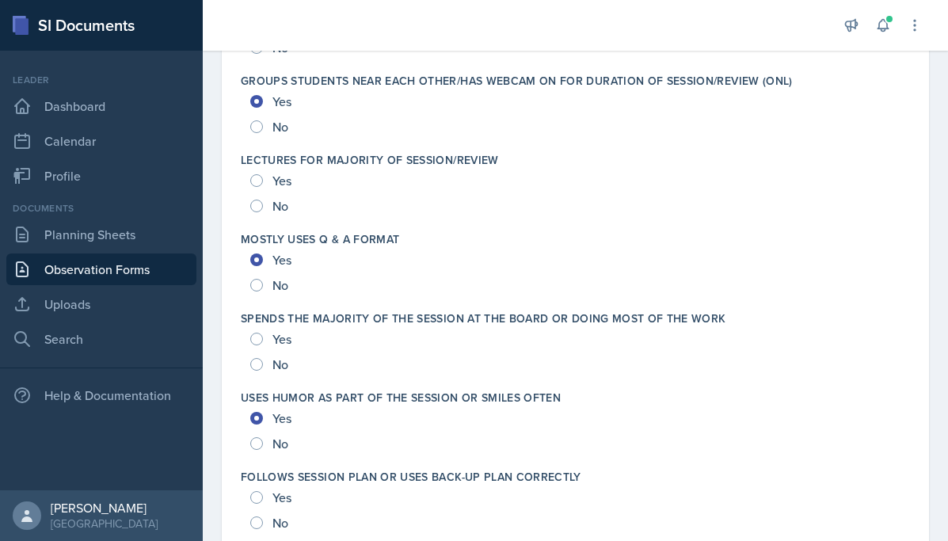
click at [269, 284] on div "No" at bounding box center [270, 285] width 41 height 25
click at [259, 260] on input "Yes" at bounding box center [256, 260] width 13 height 13
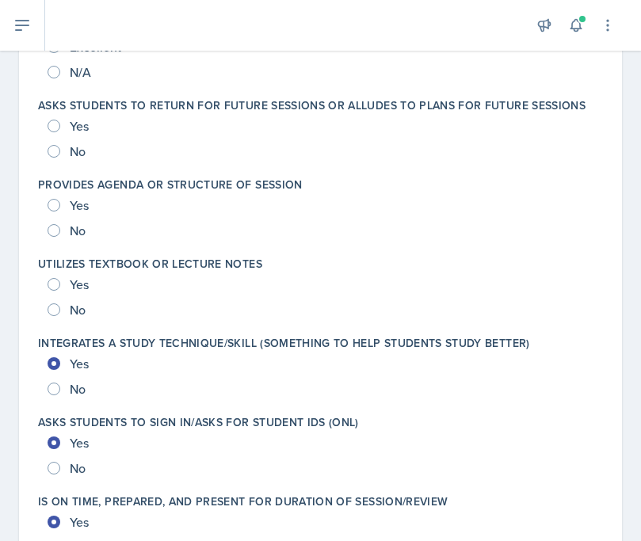
scroll to position [2267, 0]
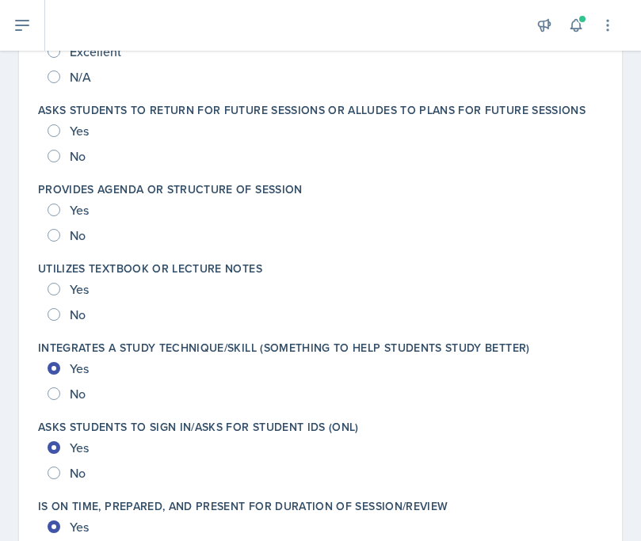
click at [82, 212] on span "Yes" at bounding box center [79, 210] width 19 height 16
click at [60, 212] on input "Yes" at bounding box center [54, 210] width 13 height 13
radio input "true"
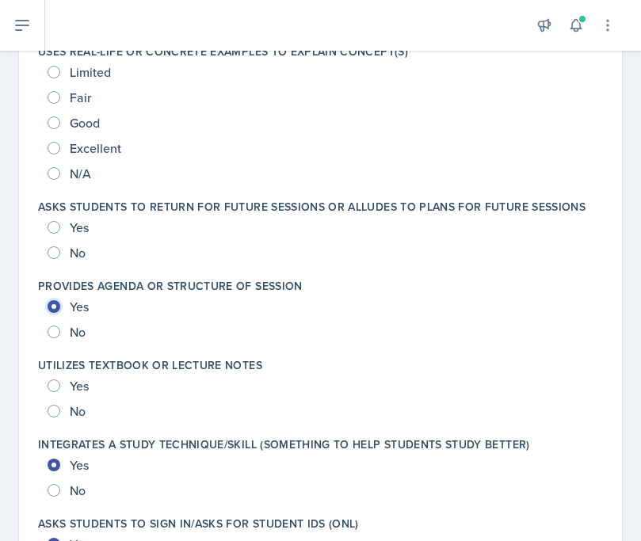
scroll to position [2141, 0]
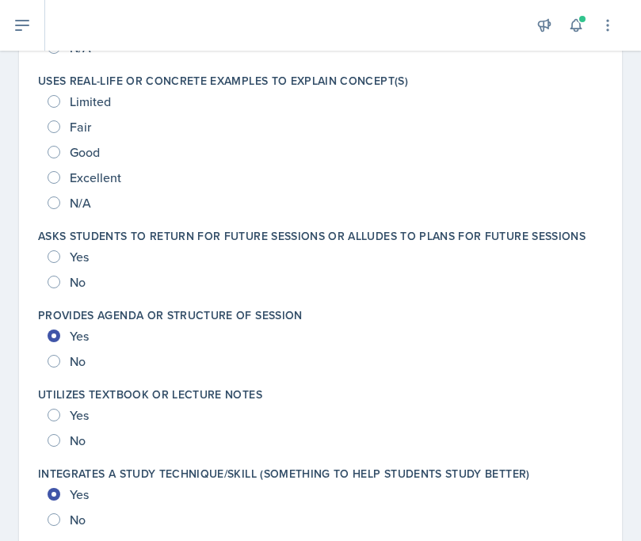
click at [77, 253] on span "Yes" at bounding box center [79, 257] width 19 height 16
click at [60, 253] on input "Yes" at bounding box center [54, 256] width 13 height 13
radio input "true"
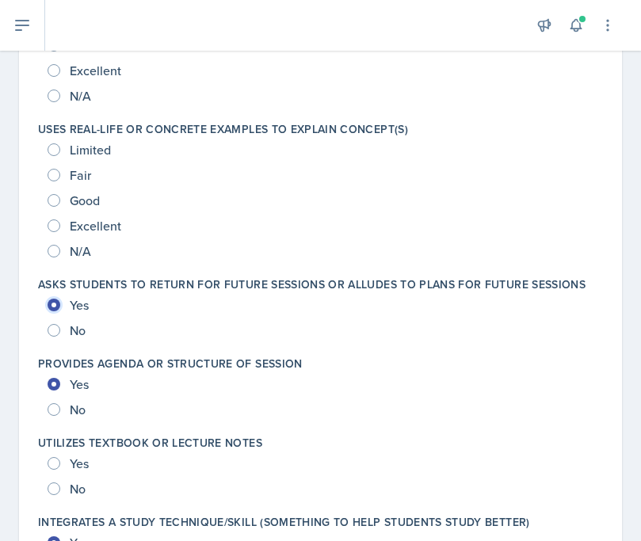
scroll to position [2095, 0]
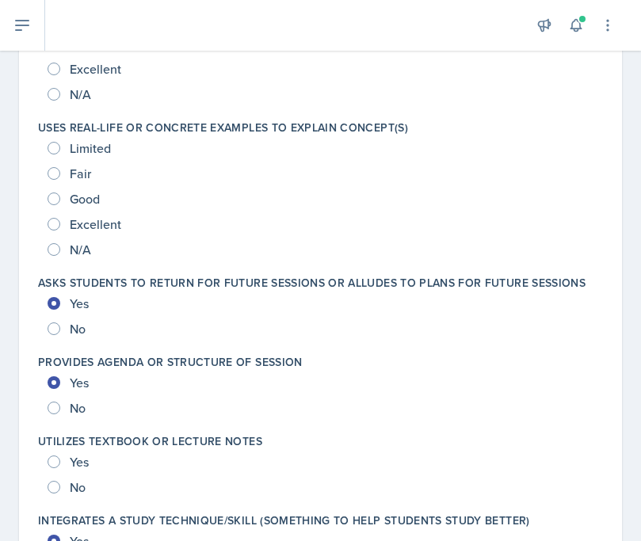
click at [86, 224] on span "Excellent" at bounding box center [95, 224] width 51 height 16
click at [60, 224] on input "Excellent" at bounding box center [54, 224] width 13 height 13
radio input "true"
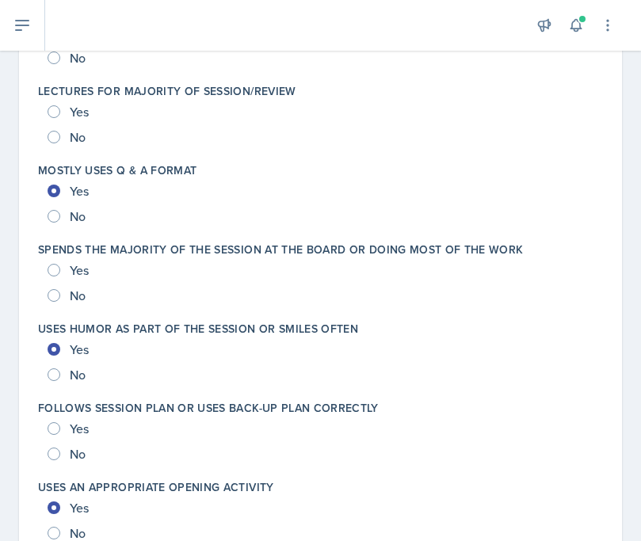
scroll to position [3186, 0]
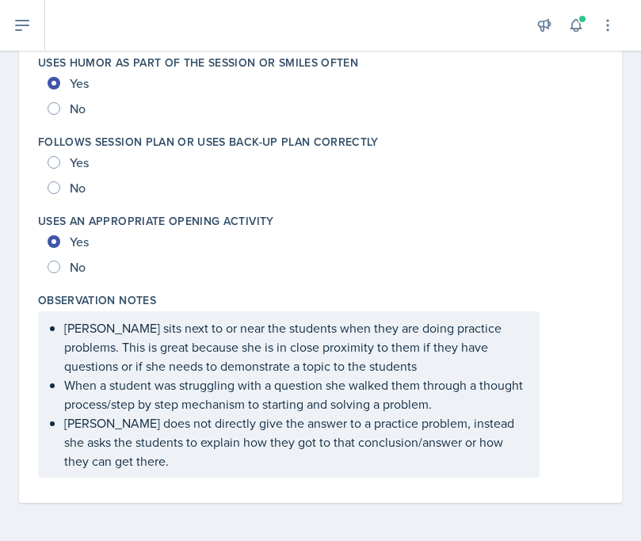
click at [116, 460] on p "[PERSON_NAME] does not directly give the answer to a practice problem, instead …" at bounding box center [295, 442] width 462 height 57
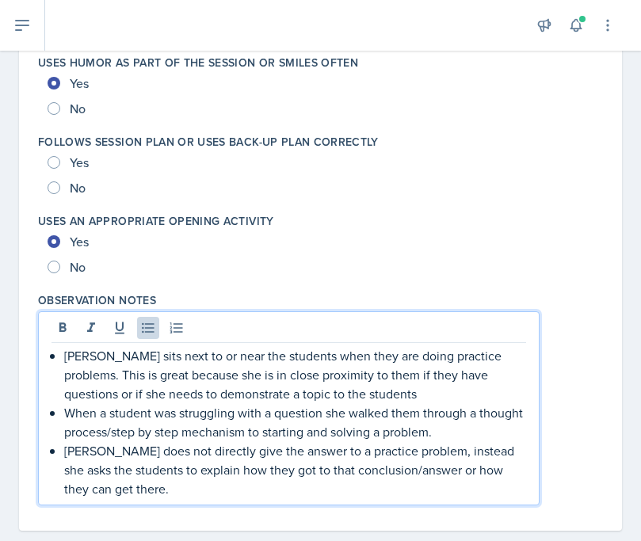
scroll to position [3214, 0]
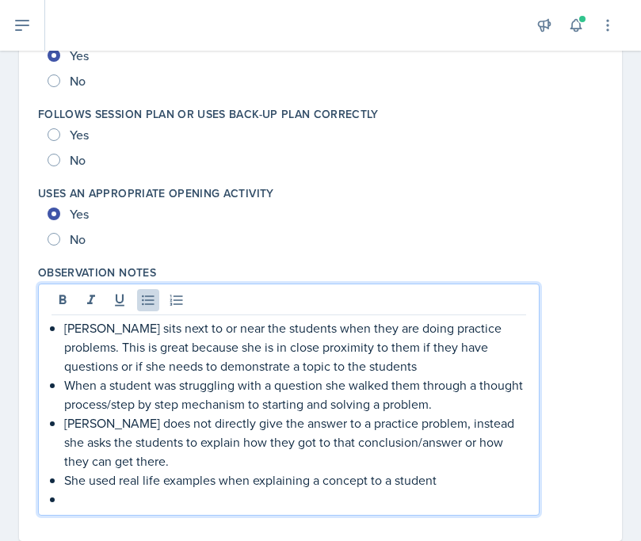
click at [82, 482] on p "She used real life examples when explaining a concept to a student" at bounding box center [295, 480] width 462 height 19
click at [121, 498] on p at bounding box center [295, 499] width 462 height 19
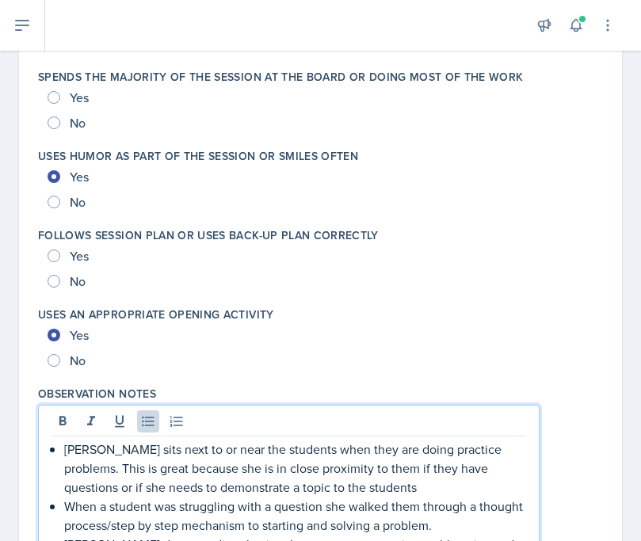
scroll to position [3095, 0]
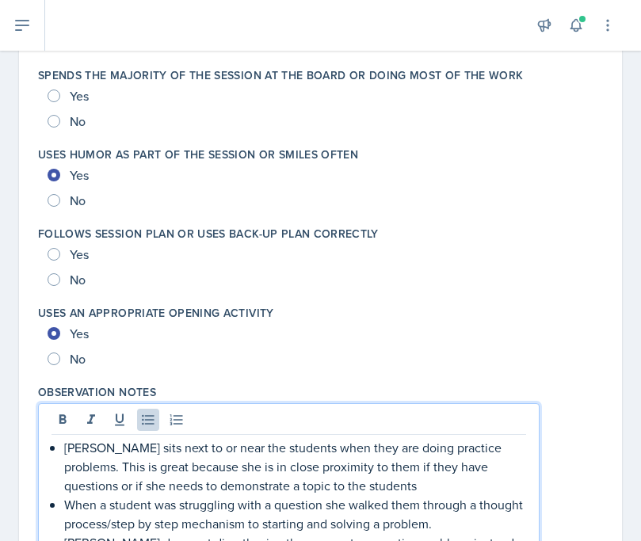
click at [93, 258] on div "Yes" at bounding box center [321, 254] width 546 height 25
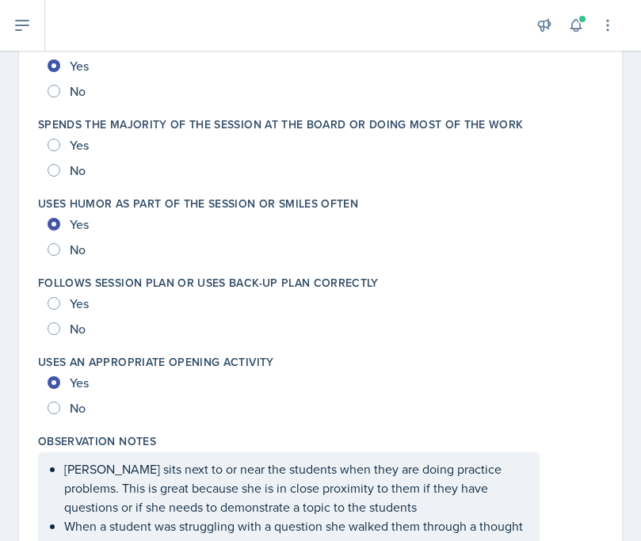
scroll to position [3053, 0]
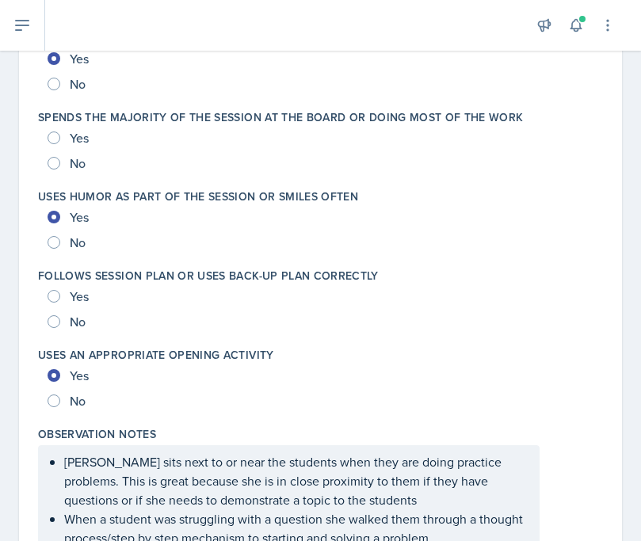
click at [79, 300] on span "Yes" at bounding box center [79, 296] width 19 height 16
click at [60, 300] on input "Yes" at bounding box center [54, 296] width 13 height 13
radio input "true"
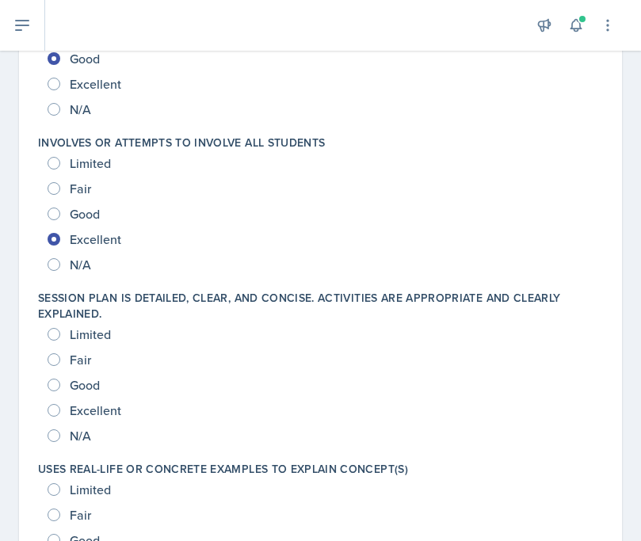
scroll to position [1755, 0]
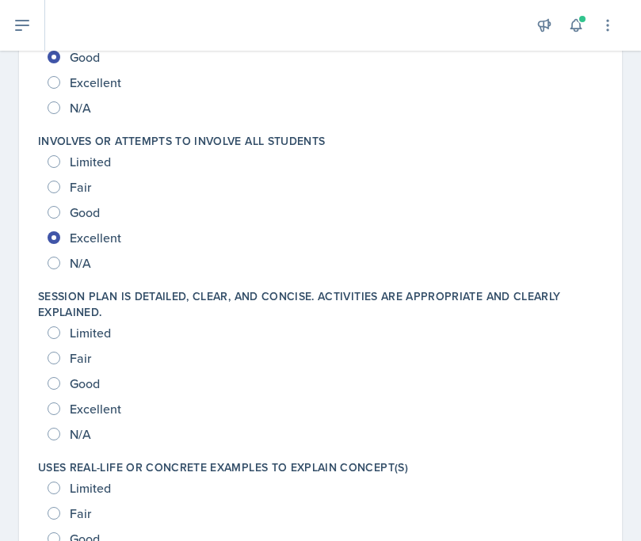
click at [82, 381] on span "Good" at bounding box center [85, 384] width 30 height 16
click at [60, 381] on input "Good" at bounding box center [54, 383] width 13 height 13
radio input "true"
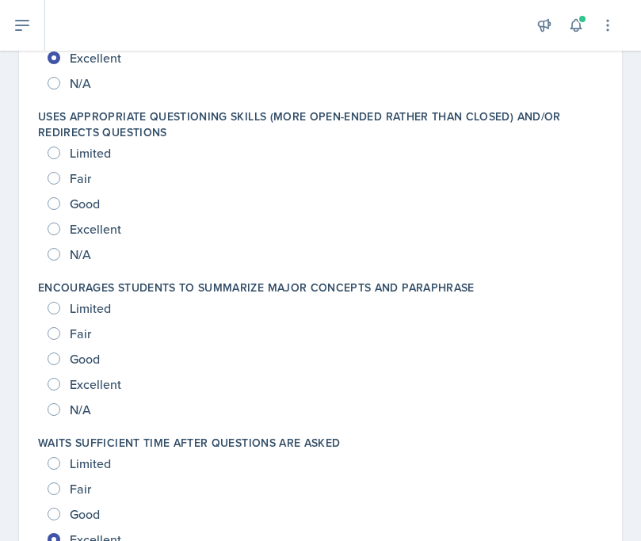
scroll to position [990, 0]
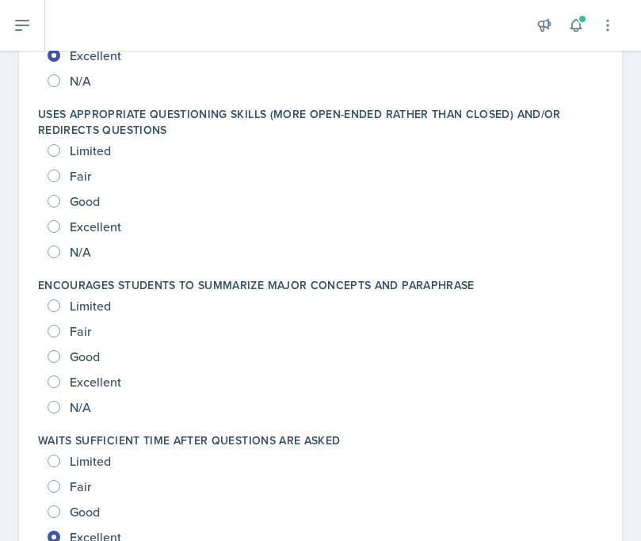
click at [83, 409] on span "N/A" at bounding box center [80, 407] width 21 height 16
click at [60, 409] on input "N/A" at bounding box center [54, 407] width 13 height 13
radio input "true"
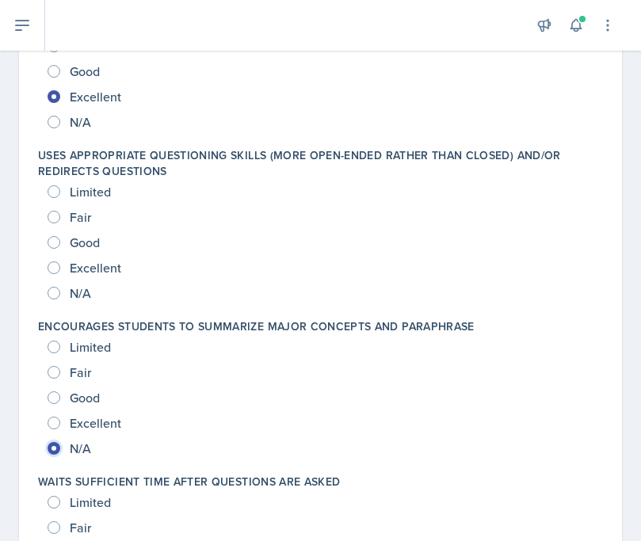
scroll to position [952, 0]
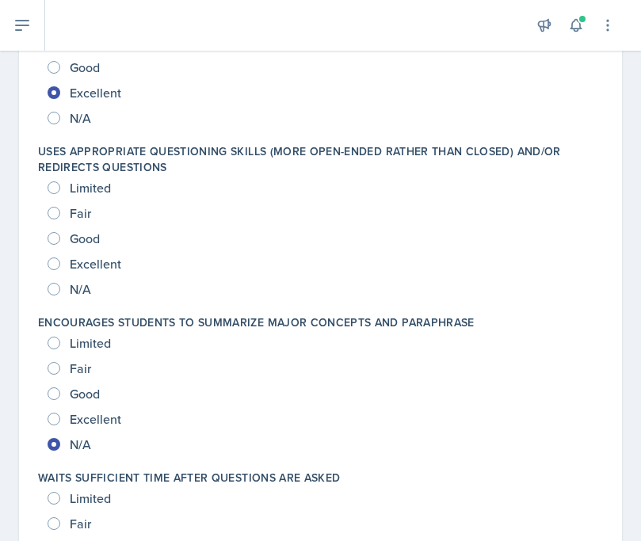
click at [78, 395] on span "Good" at bounding box center [85, 394] width 30 height 16
click at [60, 395] on input "Good" at bounding box center [54, 393] width 13 height 13
radio input "true"
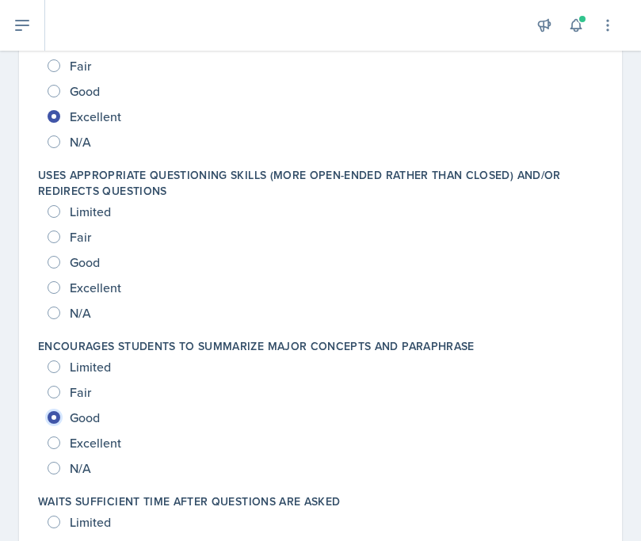
scroll to position [934, 0]
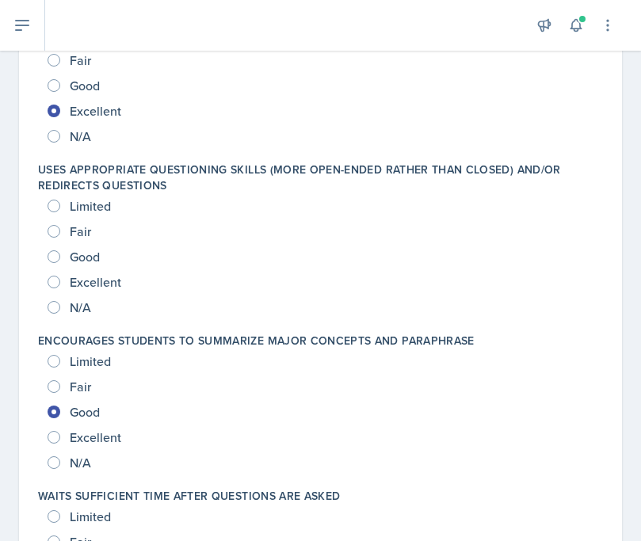
click at [82, 260] on span "Good" at bounding box center [85, 257] width 30 height 16
click at [60, 260] on input "Good" at bounding box center [54, 256] width 13 height 13
radio input "true"
click at [88, 284] on span "Excellent" at bounding box center [95, 282] width 51 height 16
click at [60, 284] on input "Excellent" at bounding box center [54, 282] width 13 height 13
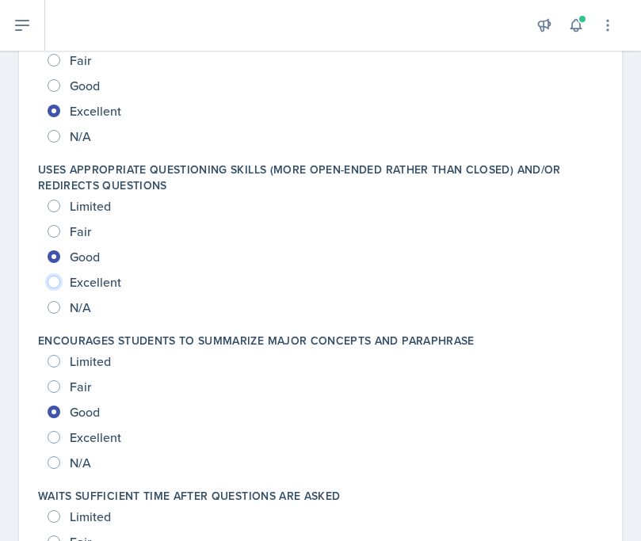
radio input "true"
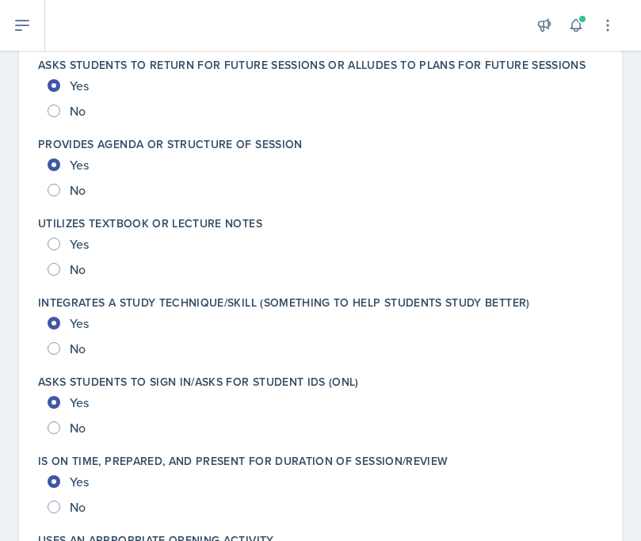
scroll to position [2317, 0]
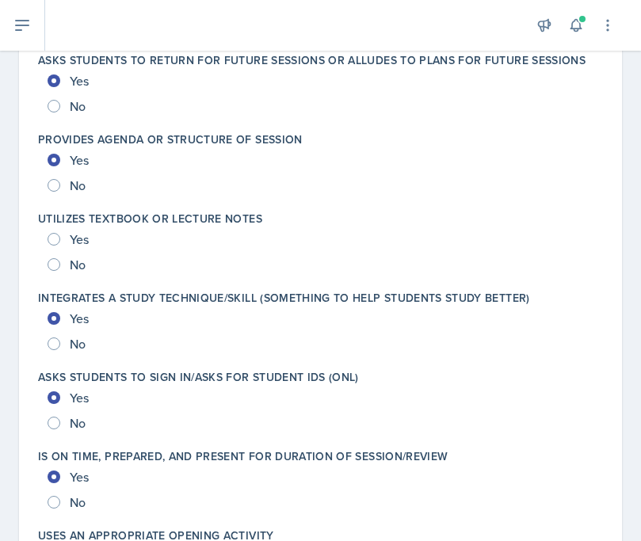
click at [76, 265] on span "No" at bounding box center [78, 265] width 16 height 16
click at [60, 265] on input "No" at bounding box center [54, 264] width 13 height 13
radio input "true"
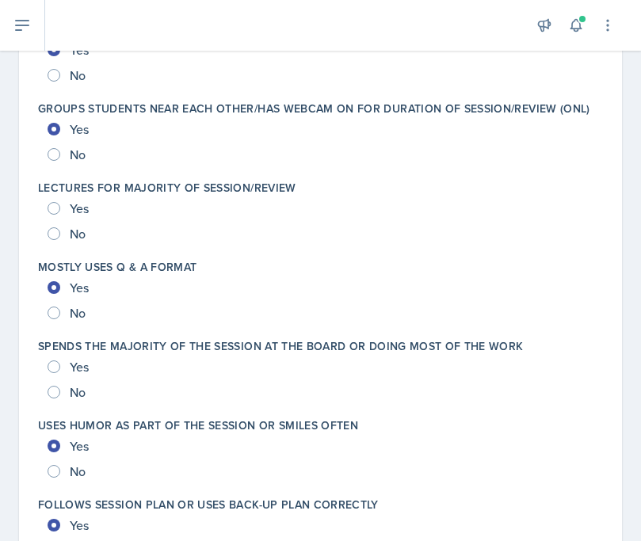
scroll to position [3005, 0]
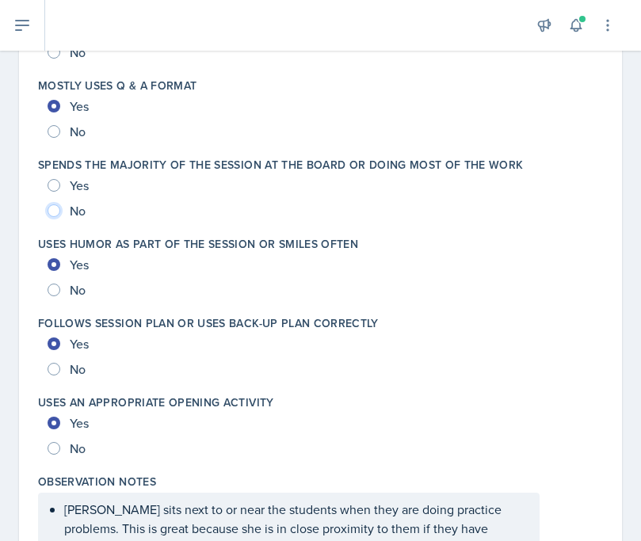
click at [60, 212] on div "No" at bounding box center [68, 210] width 41 height 25
click at [52, 212] on input "No" at bounding box center [54, 210] width 13 height 13
radio input "true"
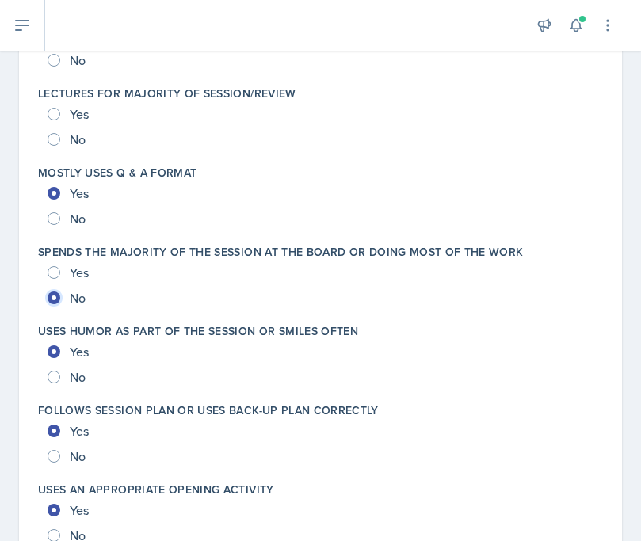
scroll to position [2902, 0]
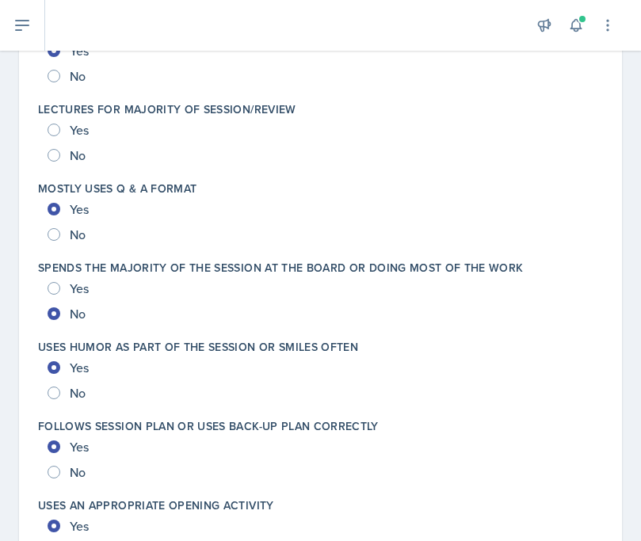
click at [72, 151] on span "No" at bounding box center [78, 155] width 16 height 16
click at [60, 151] on input "No" at bounding box center [54, 155] width 13 height 13
radio input "true"
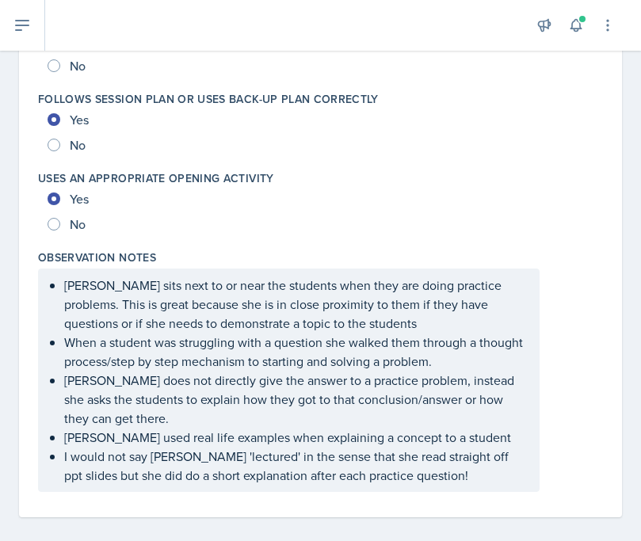
scroll to position [3231, 0]
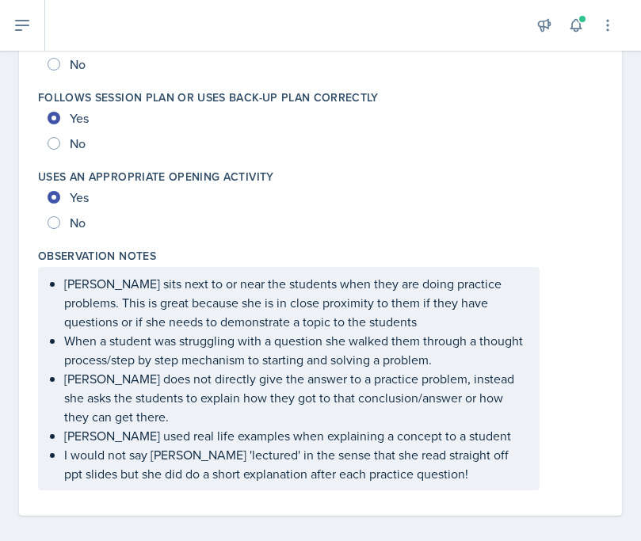
click at [444, 475] on p "I would not say [PERSON_NAME] 'lectured' in the sense that she read straight of…" at bounding box center [295, 464] width 462 height 38
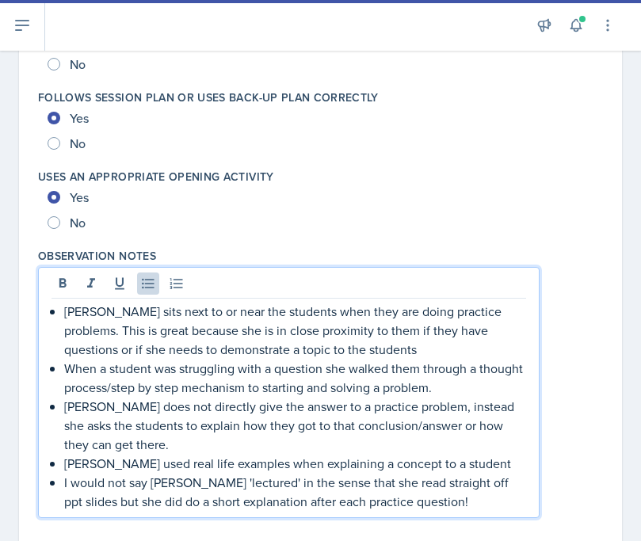
click at [442, 509] on p "I would not say [PERSON_NAME] 'lectured' in the sense that she read straight of…" at bounding box center [295, 492] width 462 height 38
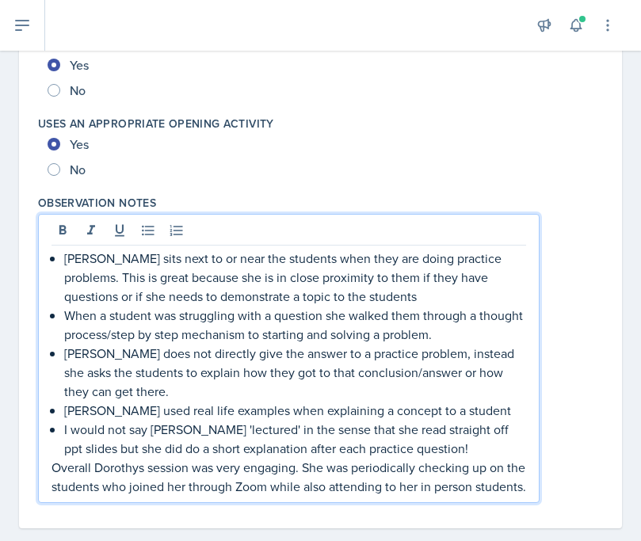
scroll to position [3326, 0]
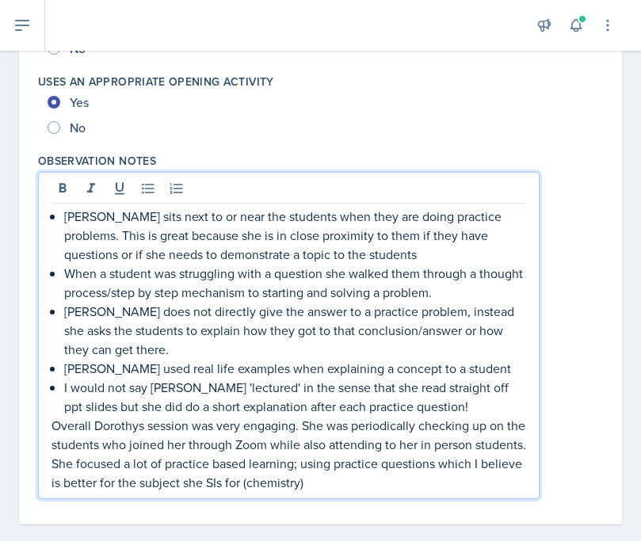
click at [148, 484] on p "Overall Dorothys session was very engaging. She was periodically checking up on…" at bounding box center [288, 454] width 475 height 76
click at [454, 485] on p "Overall Dorothys session was very engaging. She was periodically checking up on…" at bounding box center [288, 454] width 475 height 76
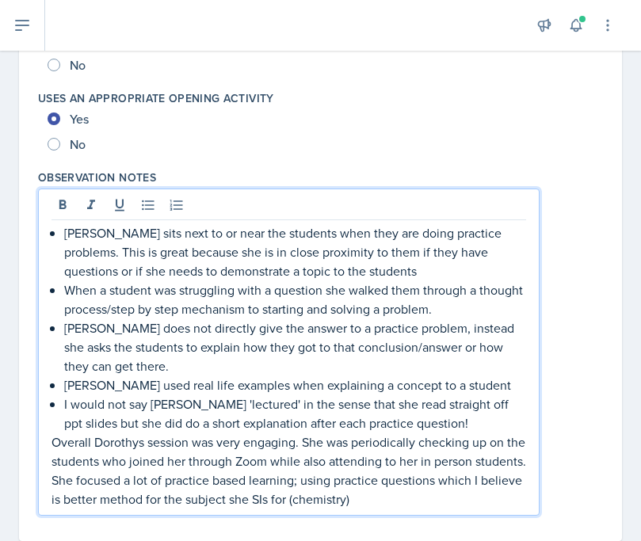
scroll to position [3307, 0]
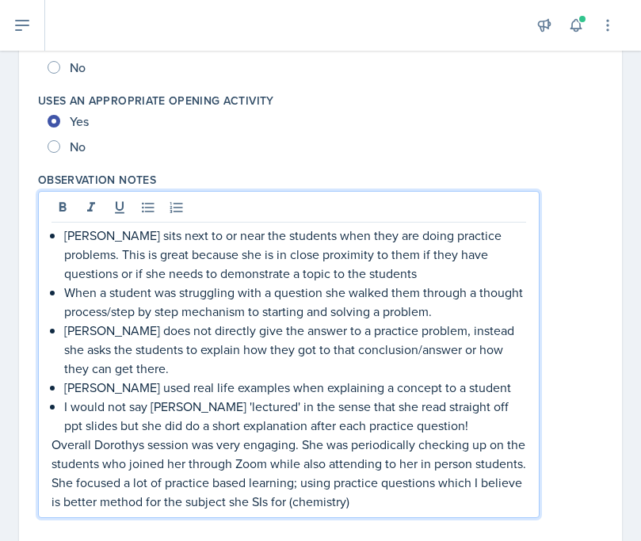
click at [303, 441] on p "Overall Dorothys session was very engaging. She was periodically checking up on…" at bounding box center [288, 473] width 475 height 76
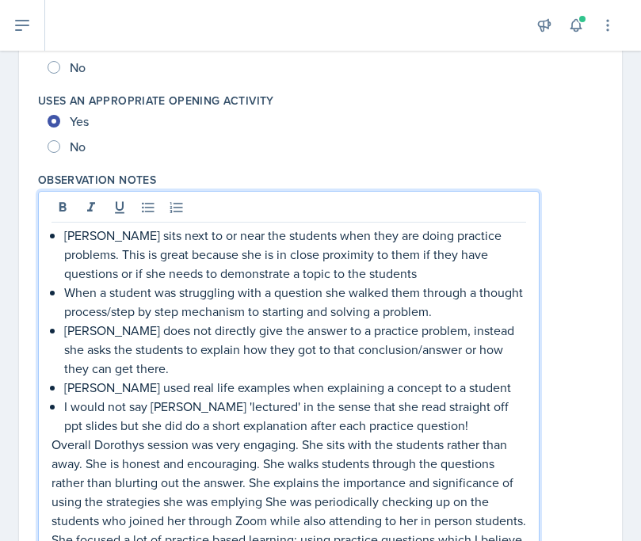
click at [218, 505] on p "Overall Dorothys session was very engaging. She sits with the students rather t…" at bounding box center [288, 501] width 475 height 133
click at [257, 500] on p "Overall Dorothys session was very engaging. She sits with the students rather t…" at bounding box center [288, 501] width 475 height 133
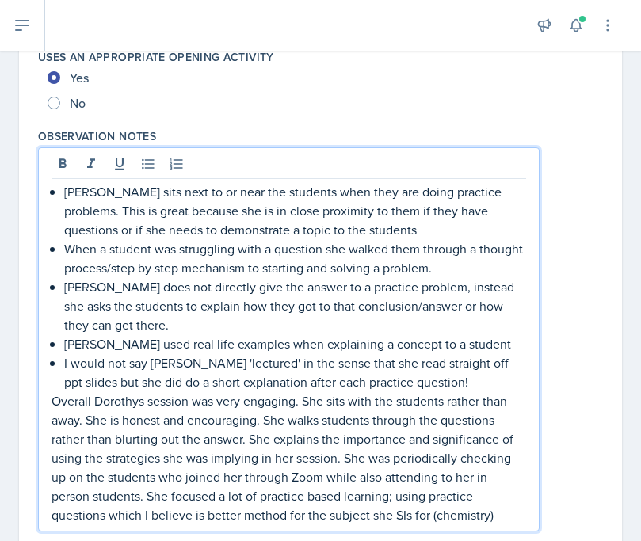
scroll to position [3404, 0]
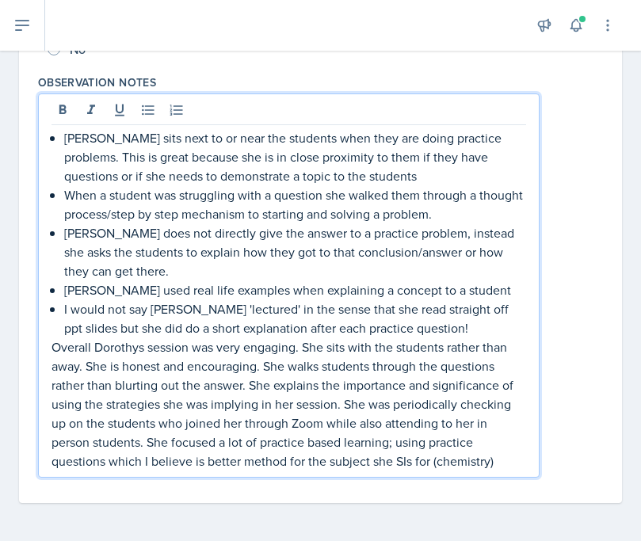
click at [518, 467] on p "Overall Dorothys session was very engaging. She sits with the students rather t…" at bounding box center [288, 404] width 475 height 133
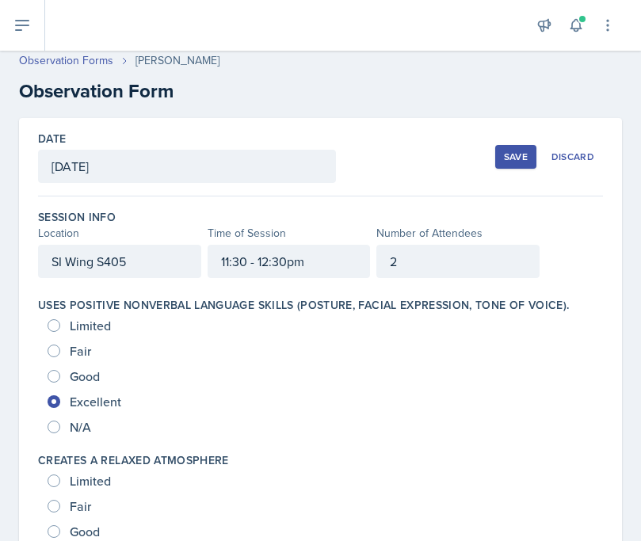
scroll to position [0, 0]
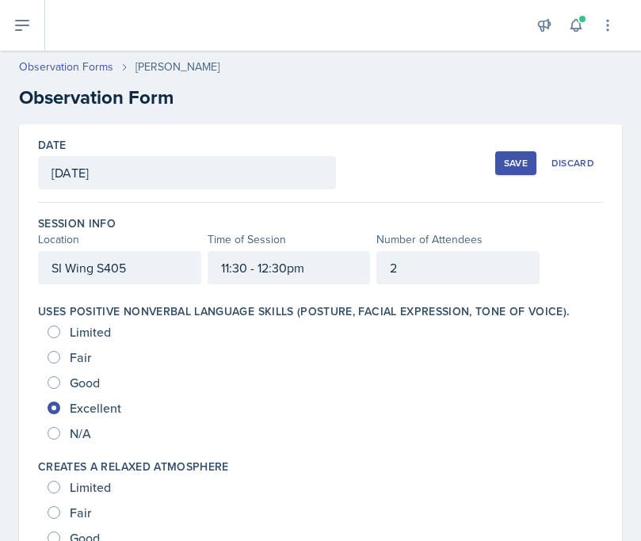
click at [510, 155] on button "Save" at bounding box center [515, 163] width 41 height 24
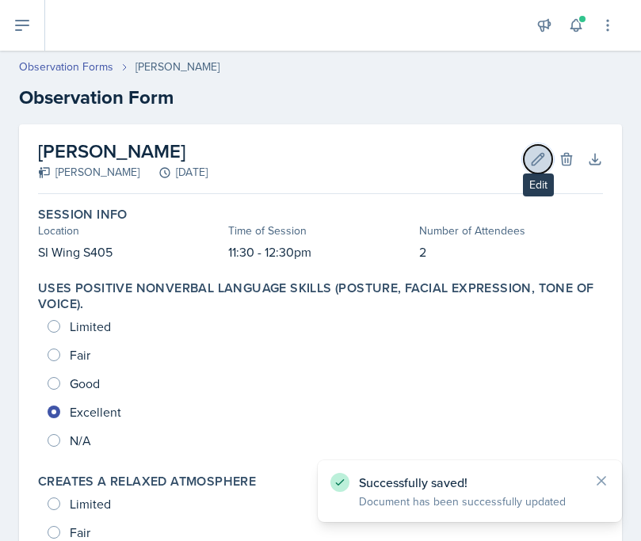
click at [549, 160] on button "Edit" at bounding box center [538, 159] width 29 height 29
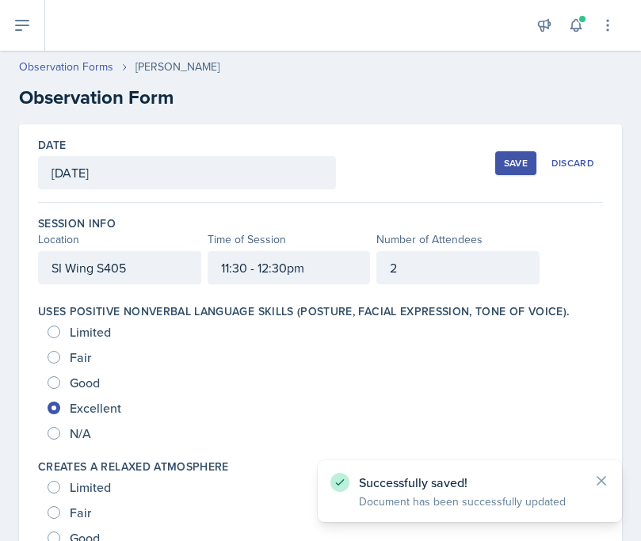
click at [391, 277] on div "2" at bounding box center [457, 267] width 163 height 33
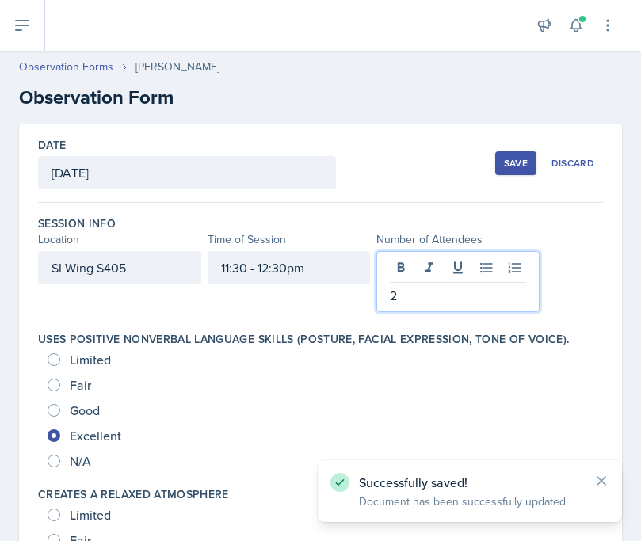
click at [411, 290] on p "2" at bounding box center [458, 295] width 136 height 19
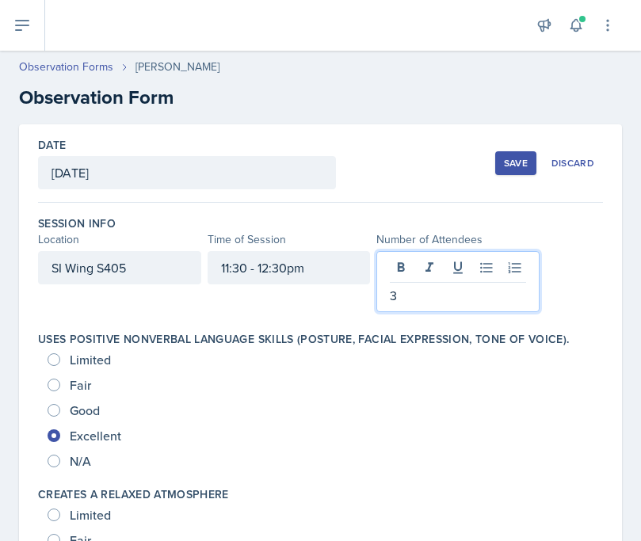
click at [277, 308] on div "11:30 - 12:30pm" at bounding box center [289, 281] width 163 height 61
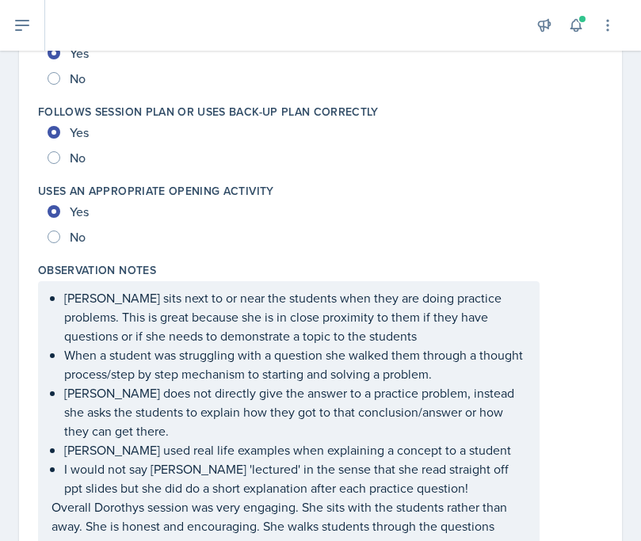
scroll to position [3396, 0]
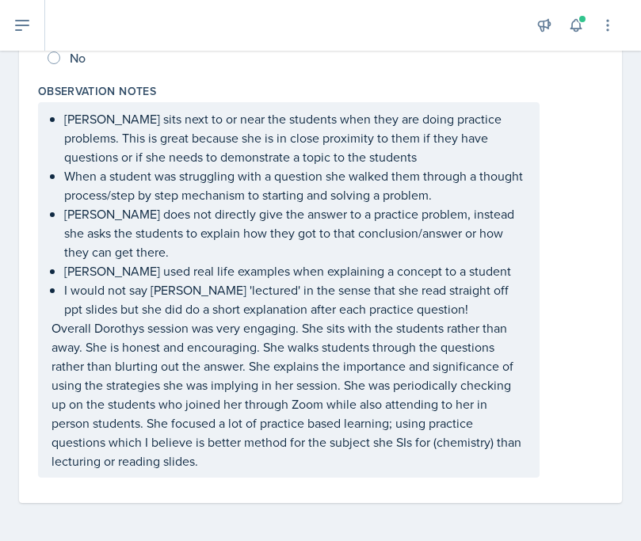
click at [116, 371] on p "Overall Dorothys session was very engaging. She sits with the students rather t…" at bounding box center [288, 394] width 475 height 152
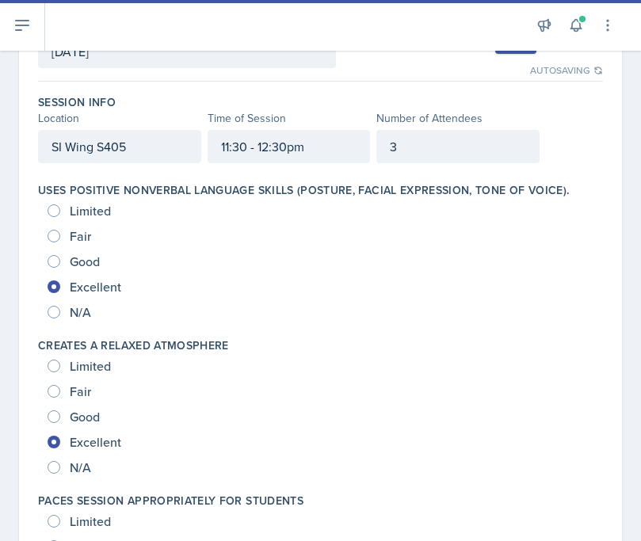
scroll to position [0, 0]
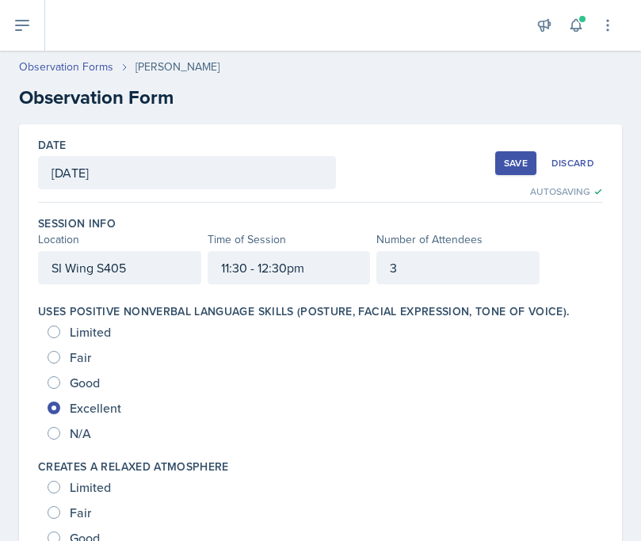
click at [514, 162] on div "Save" at bounding box center [516, 163] width 24 height 13
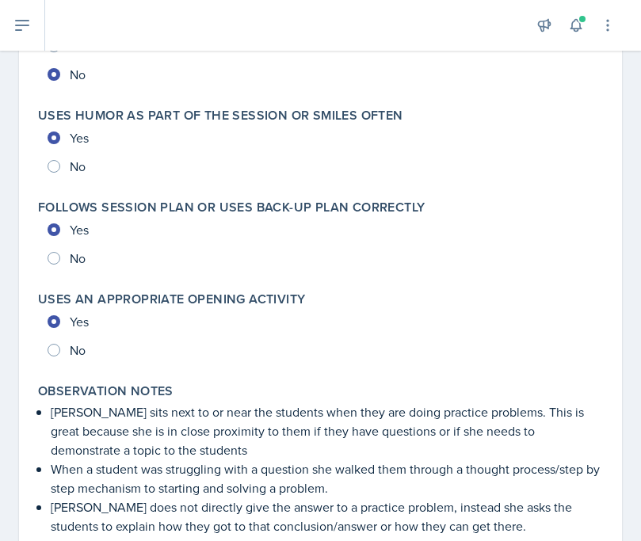
scroll to position [3880, 0]
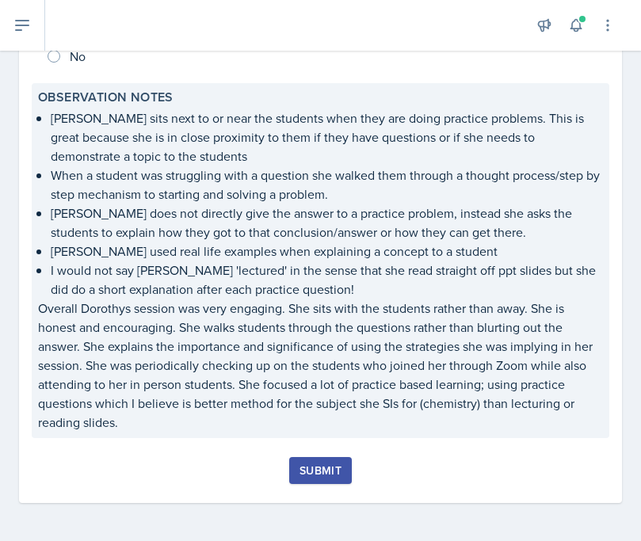
click at [521, 312] on p "Overall Dorothys session was very engaging. She sits with the students rather t…" at bounding box center [320, 365] width 565 height 133
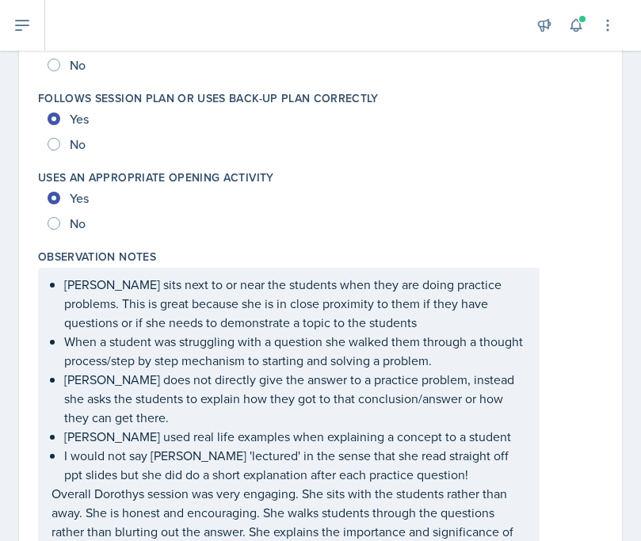
scroll to position [3232, 0]
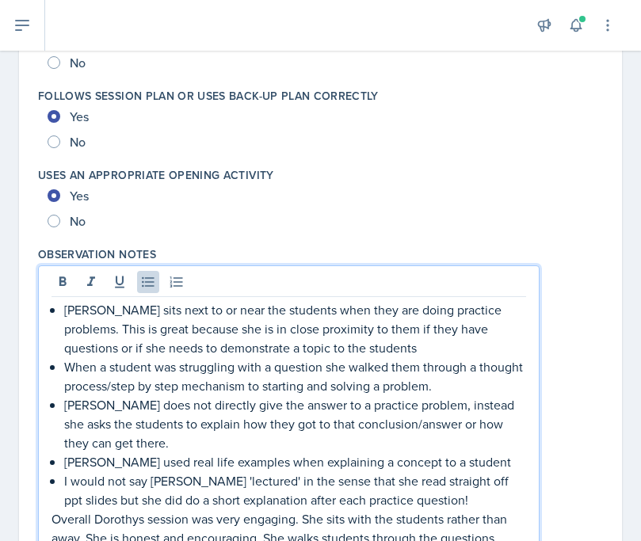
click at [122, 357] on p "When a student was struggling with a question she walked them through a thought…" at bounding box center [295, 376] width 462 height 38
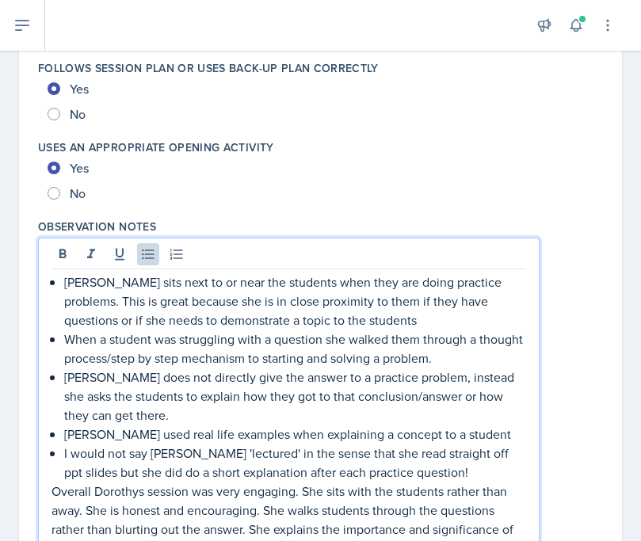
click at [276, 308] on p "[PERSON_NAME] sits next to or near the students when they are doing practice pr…" at bounding box center [295, 301] width 462 height 57
click at [399, 303] on p "[PERSON_NAME] sits next to or near the students when they are doing practice pr…" at bounding box center [295, 301] width 462 height 57
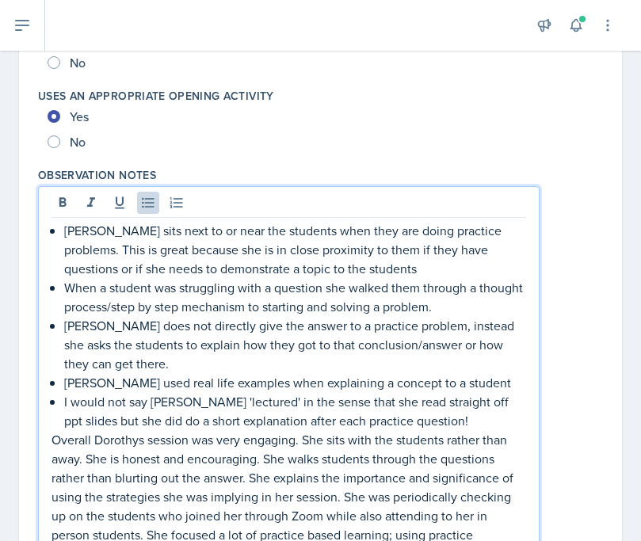
click at [399, 318] on p "[PERSON_NAME] does not directly give the answer to a practice problem, instead …" at bounding box center [295, 344] width 462 height 57
click at [385, 237] on p "[PERSON_NAME] sits next to or near the students when they are doing practice pr…" at bounding box center [295, 249] width 462 height 57
click at [506, 237] on p "[PERSON_NAME] sits next to or near the students when they are doing practice pr…" at bounding box center [295, 249] width 462 height 57
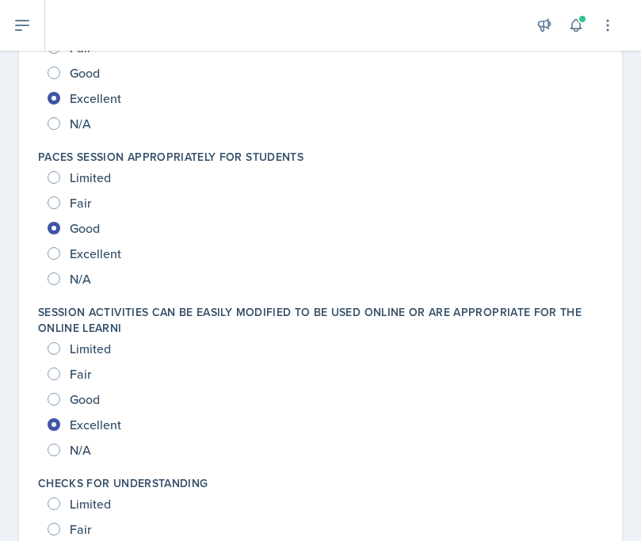
scroll to position [0, 0]
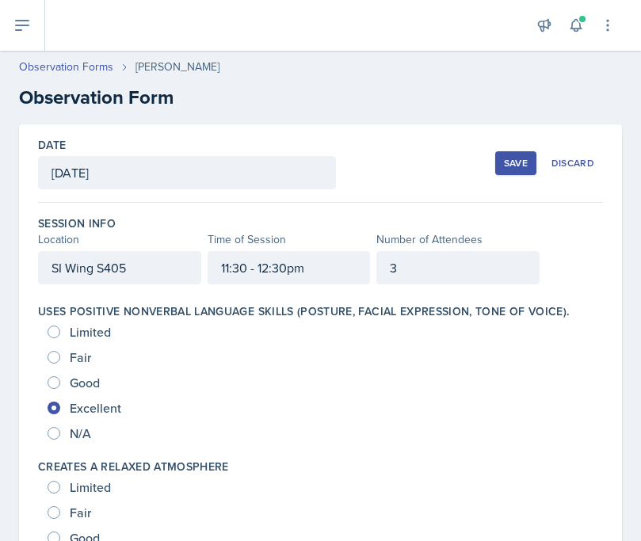
click at [512, 160] on div "Save" at bounding box center [516, 163] width 24 height 13
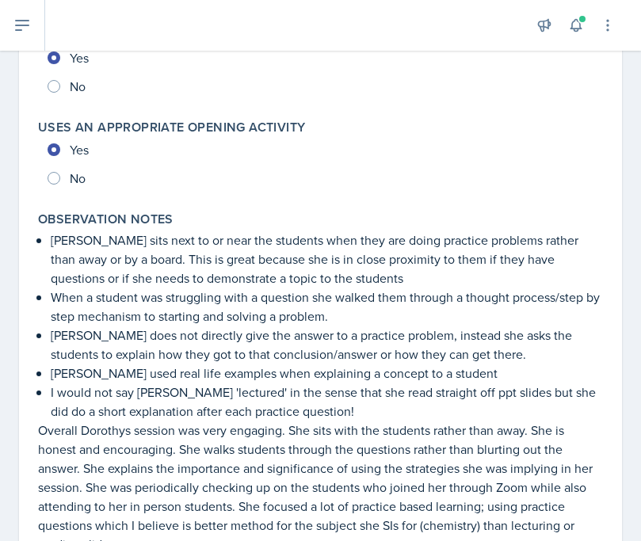
scroll to position [3880, 0]
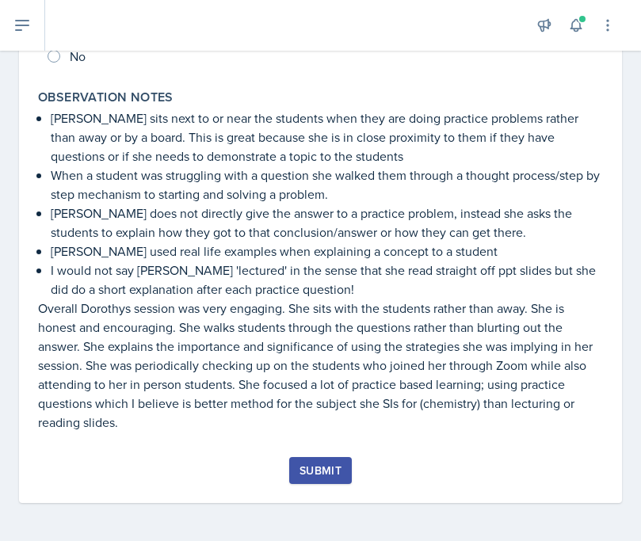
click at [324, 472] on div "Submit" at bounding box center [320, 470] width 42 height 13
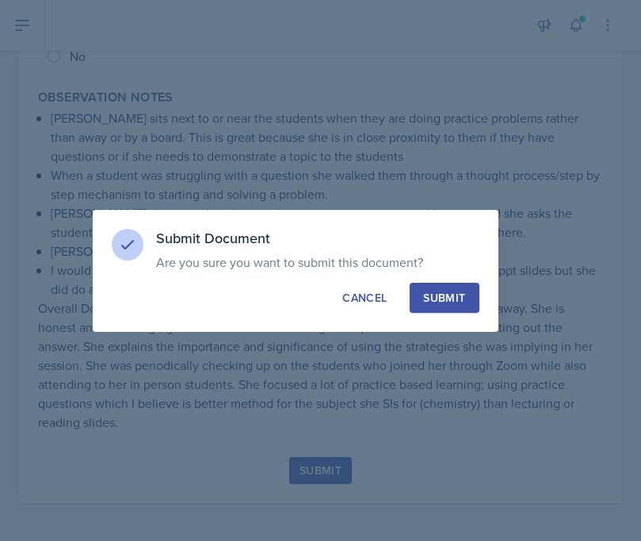
click at [456, 293] on div "Submit" at bounding box center [444, 298] width 42 height 16
radio input "true"
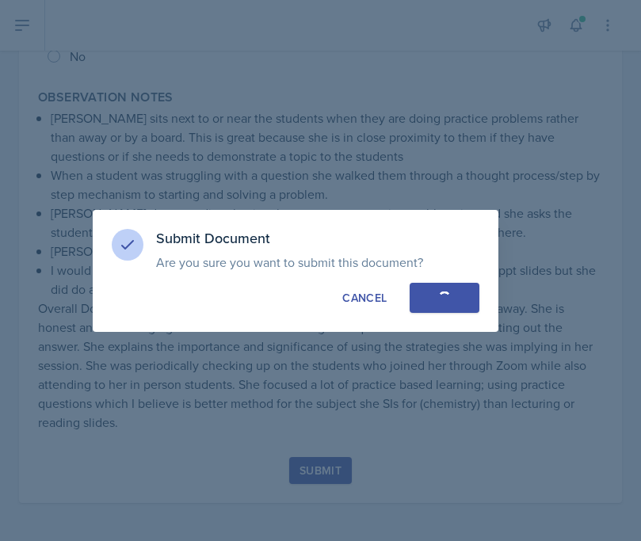
radio input "true"
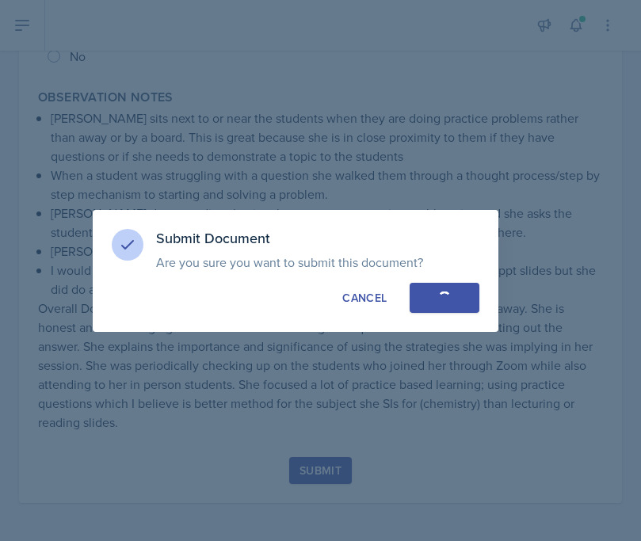
radio input "true"
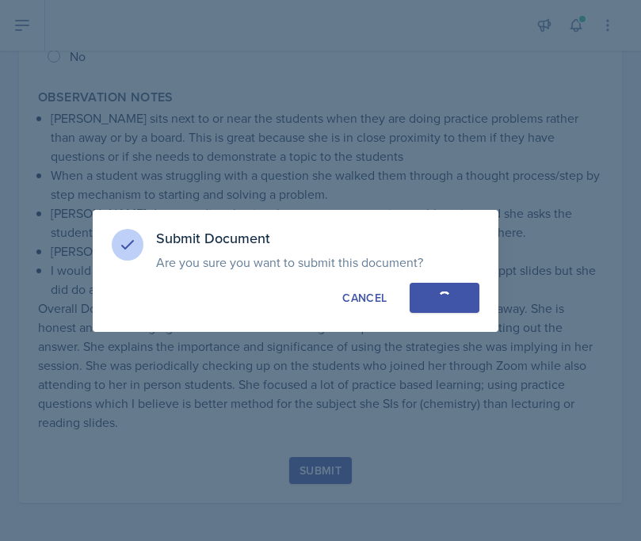
radio input "true"
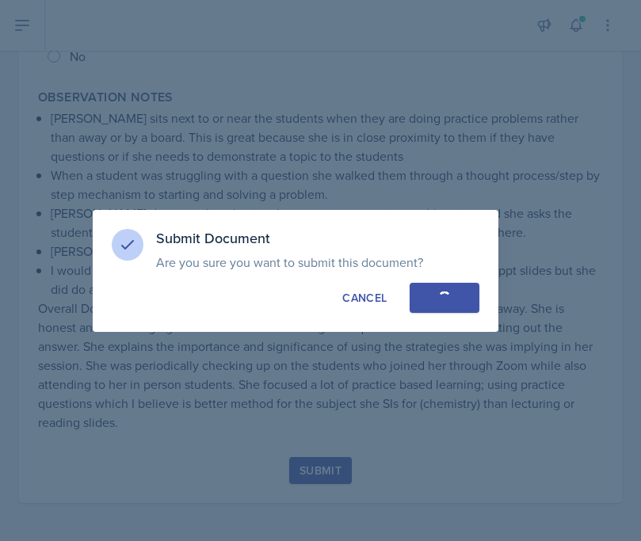
radio input "true"
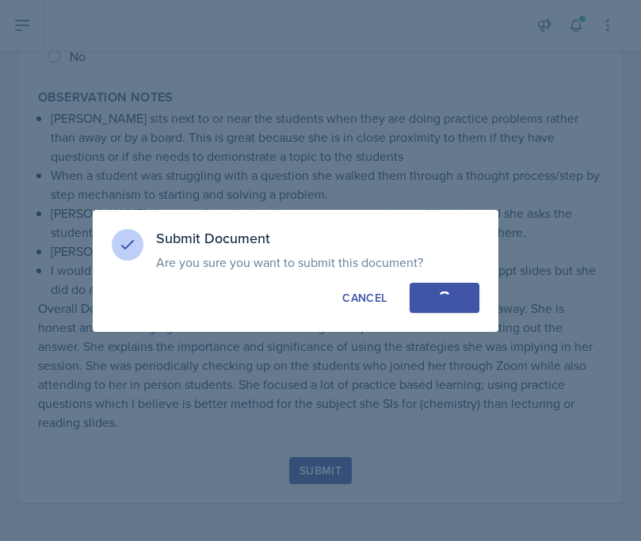
radio input "true"
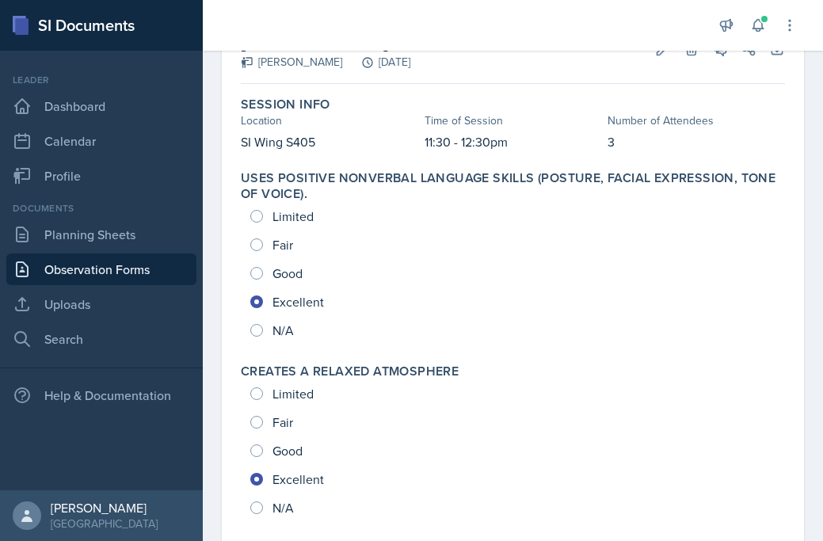
scroll to position [0, 0]
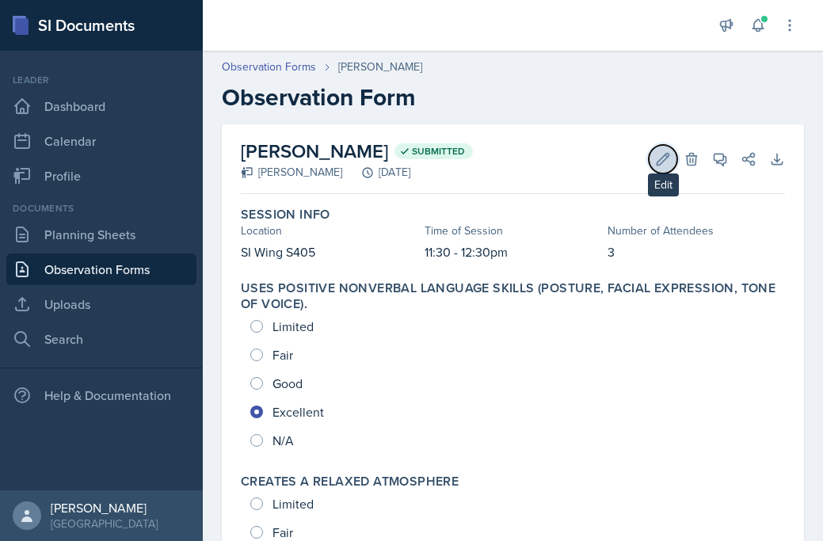
click at [663, 159] on icon at bounding box center [663, 159] width 16 height 16
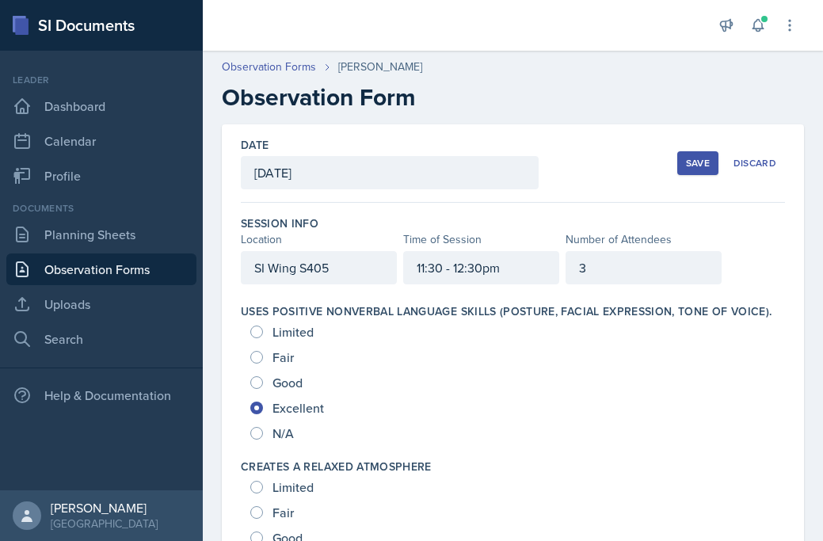
click at [677, 162] on div "Date [DATE] [DATE] 28 29 30 1 2 3 4 5 6 7 8 9 10 11 12 13 14 15 16 17 18 19 20 …" at bounding box center [513, 163] width 544 height 78
click at [690, 161] on div "Save" at bounding box center [698, 163] width 24 height 13
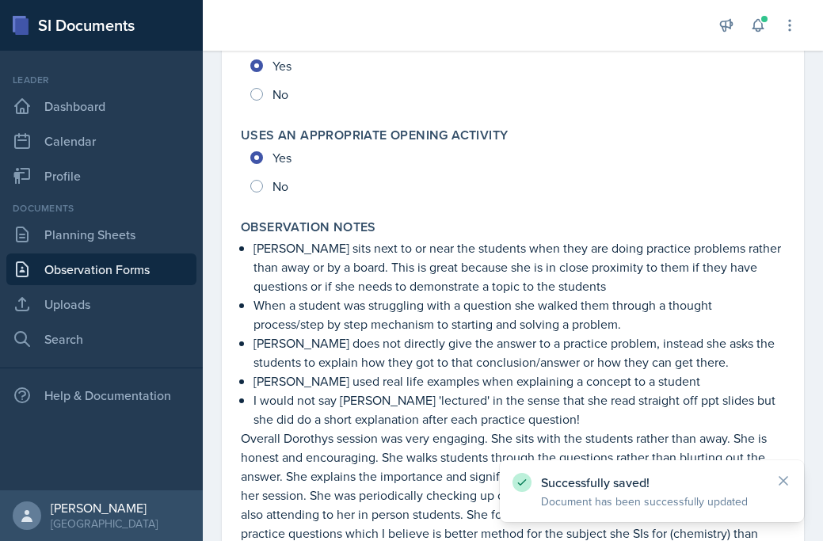
scroll to position [3783, 0]
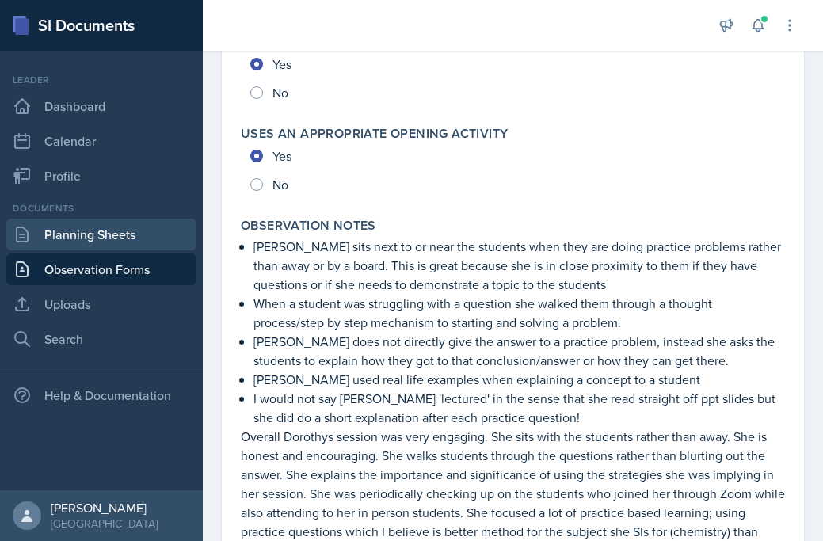
click at [92, 235] on link "Planning Sheets" at bounding box center [101, 235] width 190 height 32
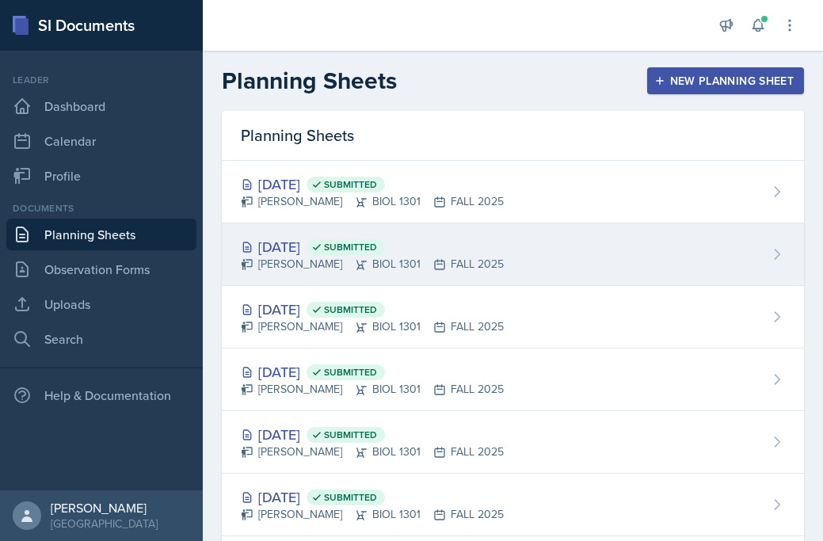
click at [572, 250] on div "[DATE] Submitted [PERSON_NAME] BIOL 1301 FALL 2025" at bounding box center [513, 254] width 582 height 63
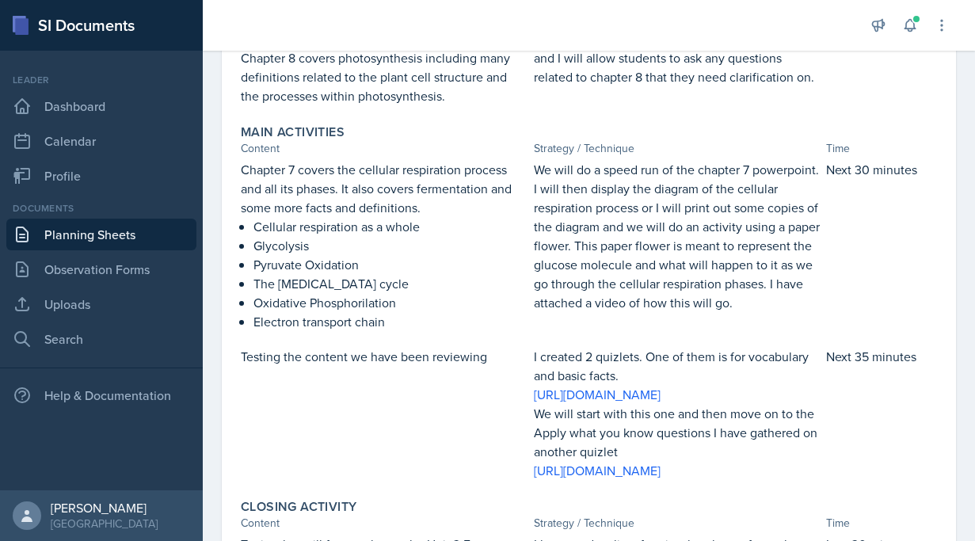
scroll to position [326, 0]
